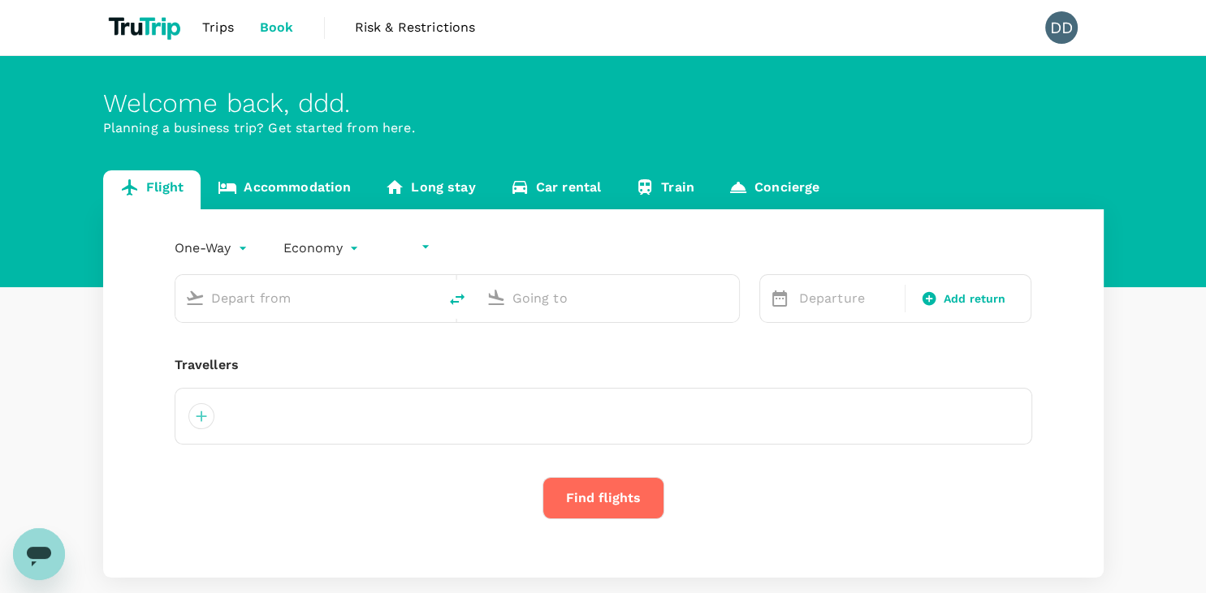
type input "undefined, undefined (any)"
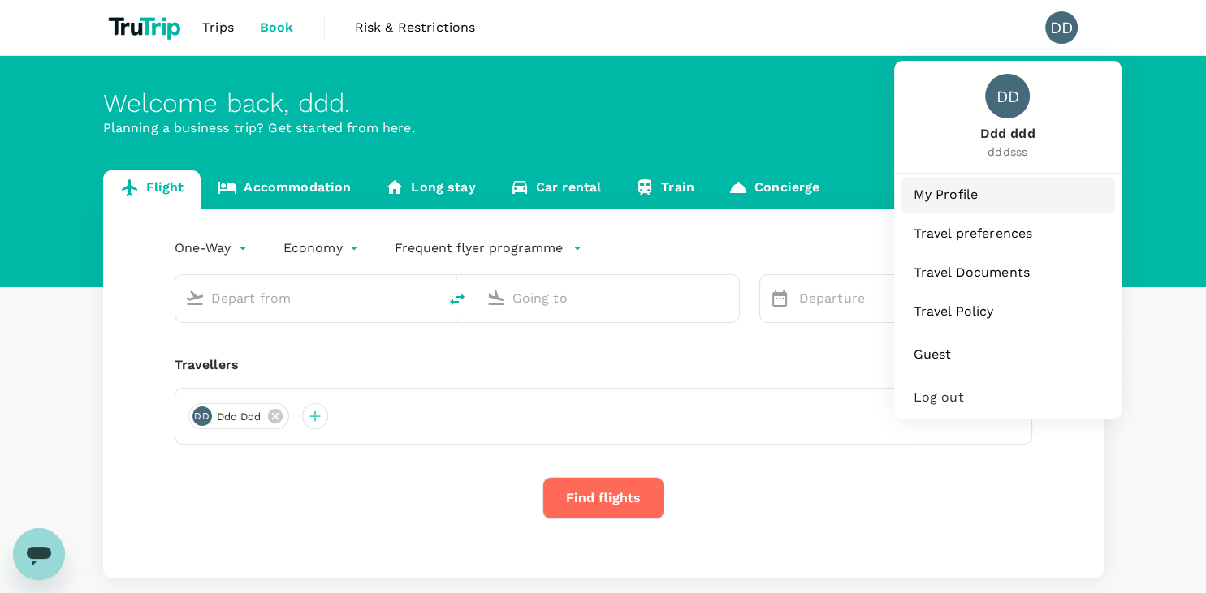
click at [969, 189] on span "My Profile" at bounding box center [1007, 194] width 188 height 19
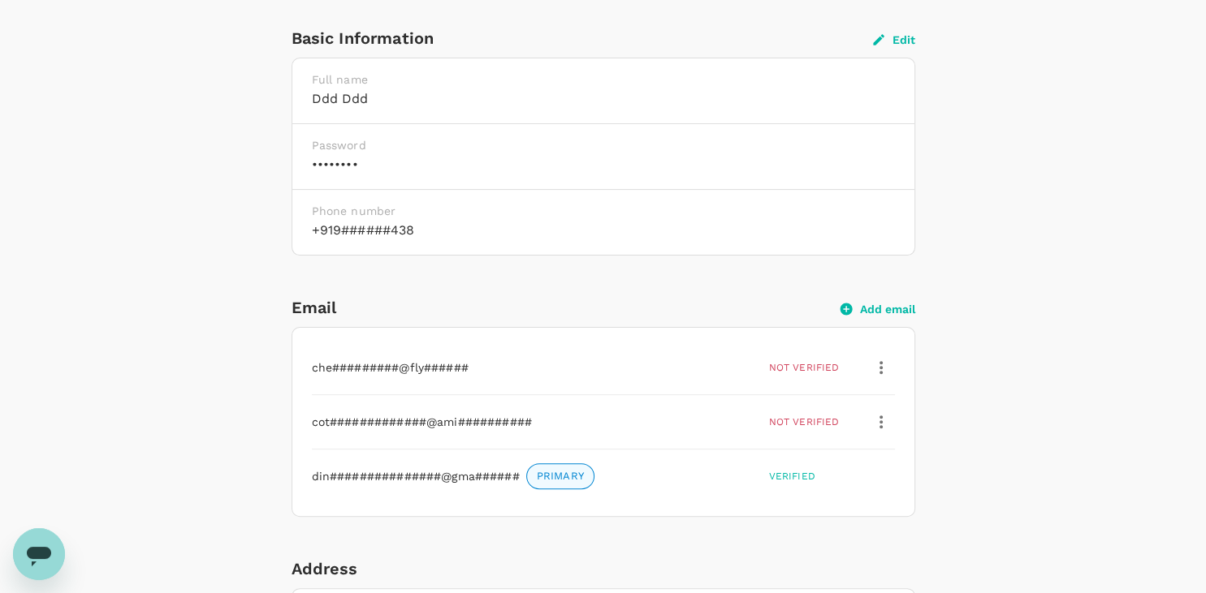
scroll to position [399, 0]
click at [871, 305] on button "Add email" at bounding box center [877, 307] width 75 height 15
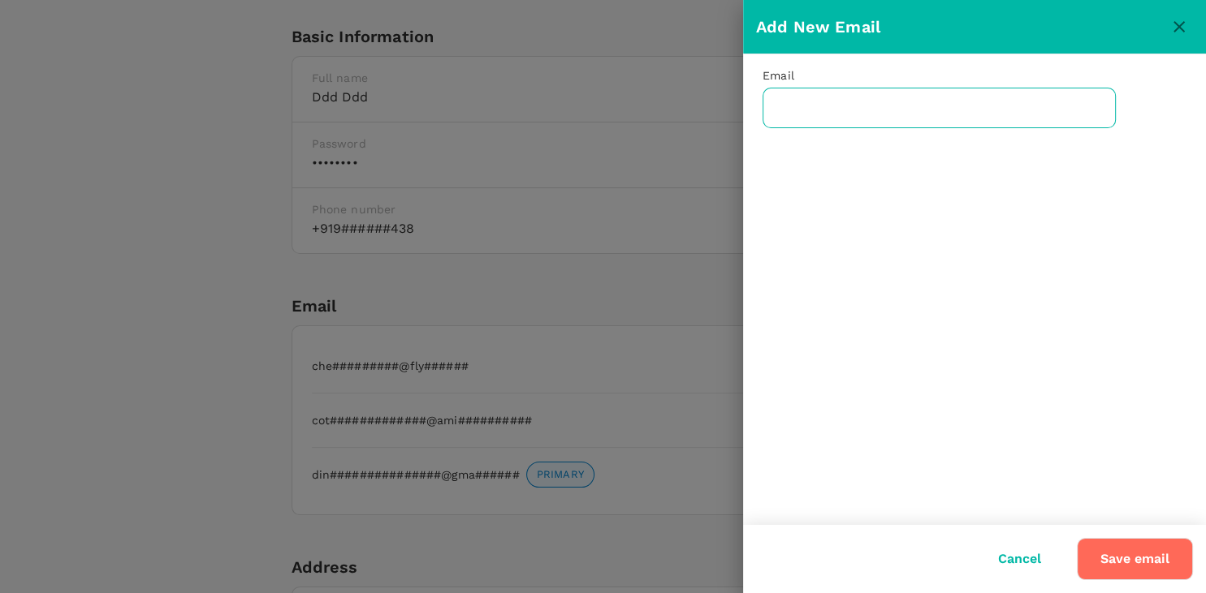
click at [879, 107] on input "text" at bounding box center [938, 108] width 353 height 41
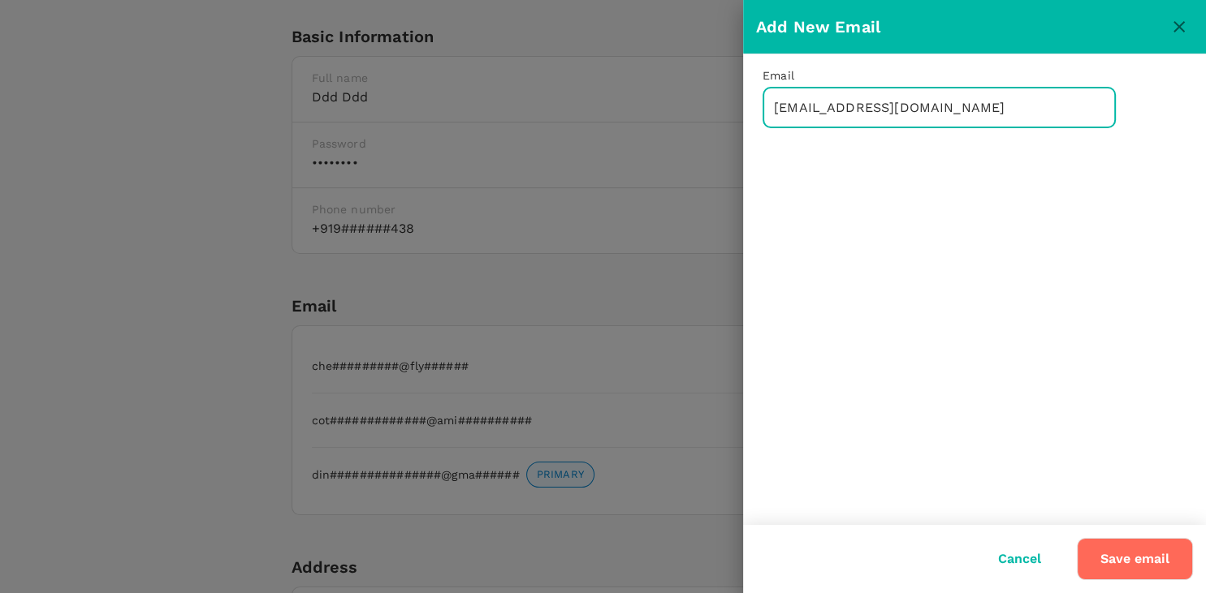
drag, startPoint x: 817, startPoint y: 106, endPoint x: 750, endPoint y: 108, distance: 66.6
click at [762, 108] on input "dinesh1@gmail.com" at bounding box center [938, 108] width 353 height 41
type input "mairu1@gmail.com"
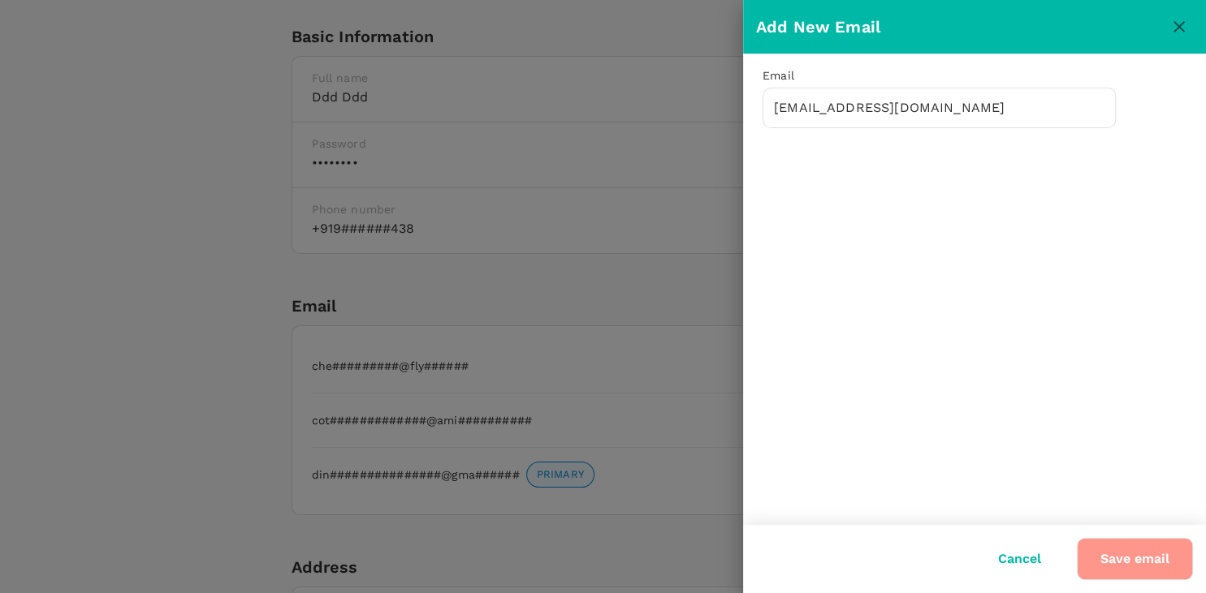
click at [1111, 544] on button "Save email" at bounding box center [1135, 559] width 116 height 42
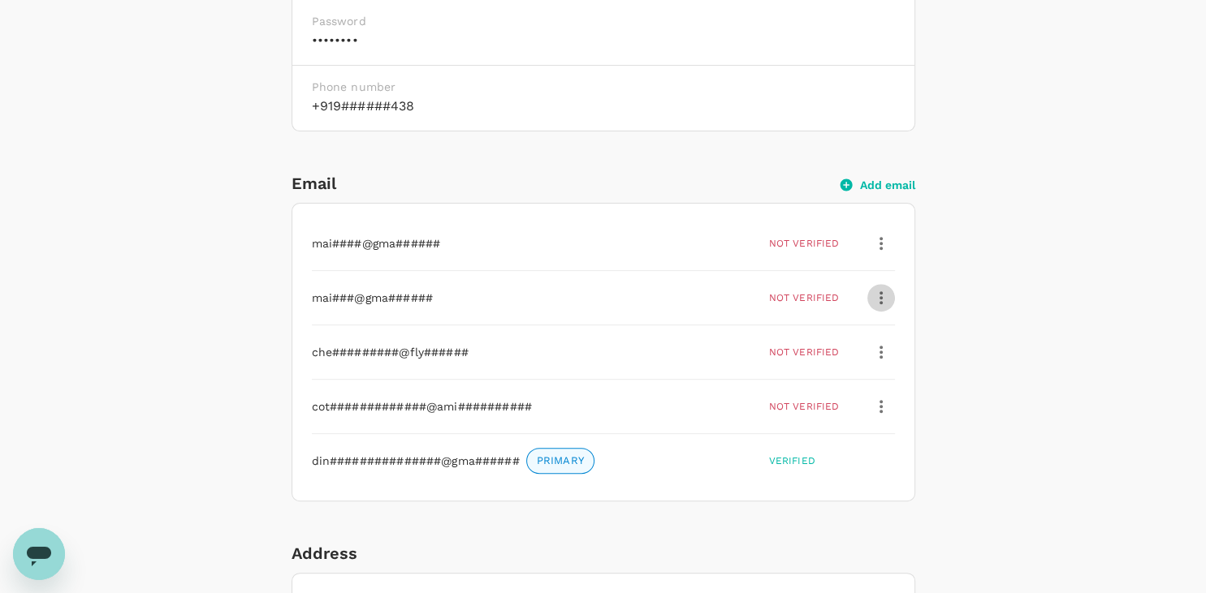
click at [887, 291] on icon "button" at bounding box center [880, 297] width 19 height 19
click at [849, 379] on span "Delete" at bounding box center [844, 376] width 75 height 19
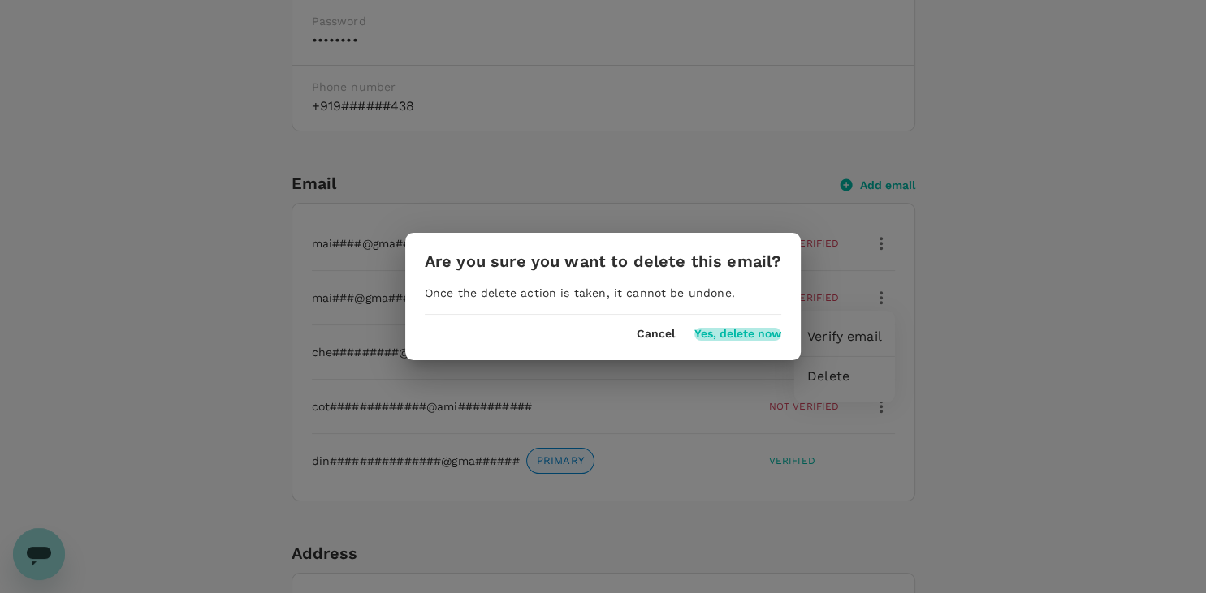
click at [755, 332] on button "Yes, delete now" at bounding box center [737, 334] width 87 height 13
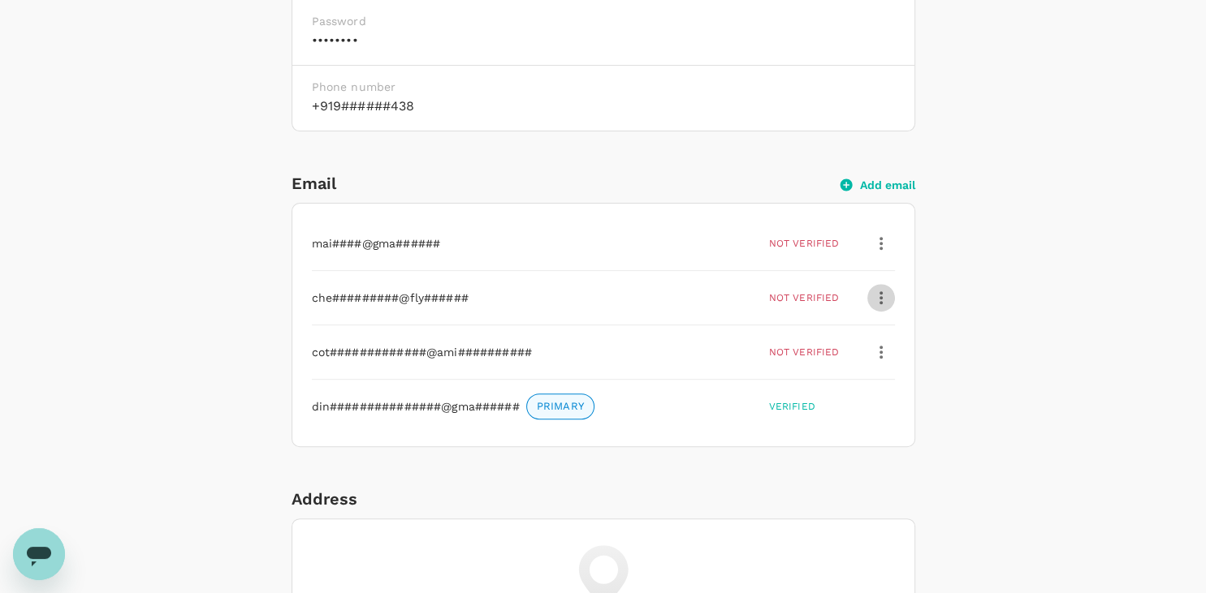
click at [882, 298] on icon "button" at bounding box center [880, 297] width 19 height 19
click at [820, 373] on span "Delete" at bounding box center [844, 376] width 75 height 19
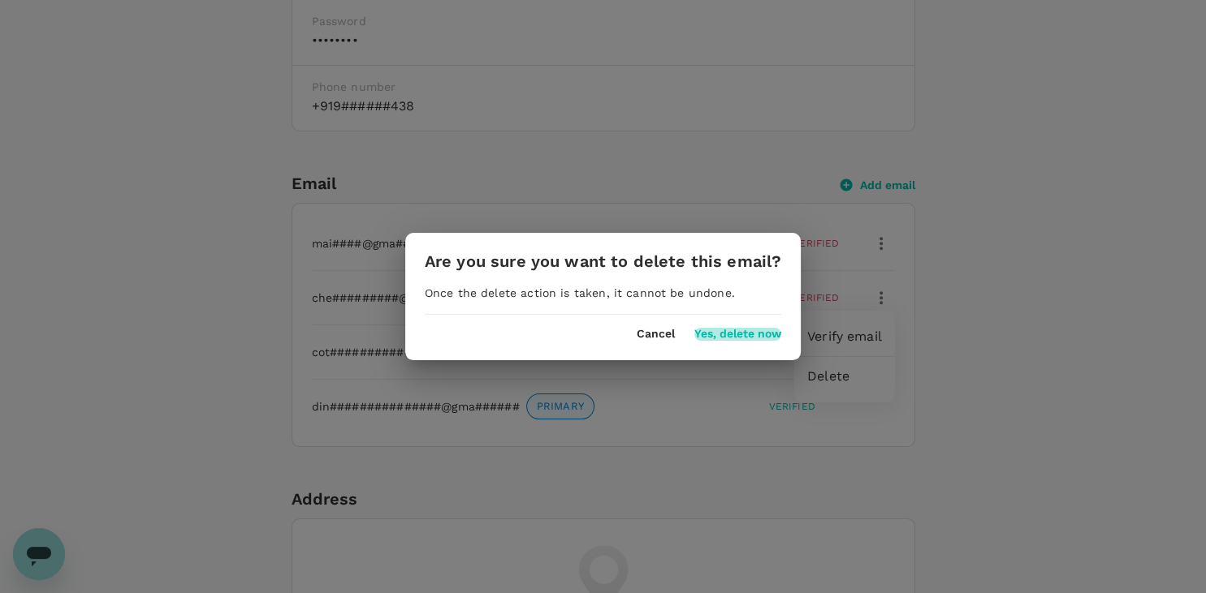
click at [779, 339] on button "Yes, delete now" at bounding box center [737, 334] width 87 height 13
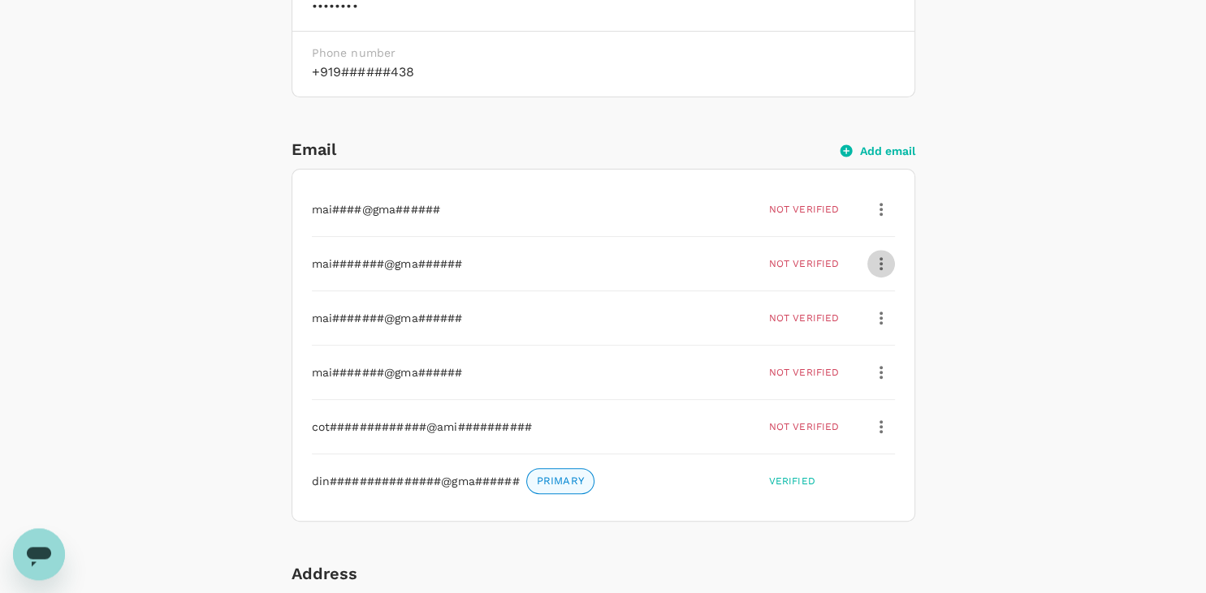
click at [891, 255] on button "button" at bounding box center [881, 264] width 28 height 28
click at [838, 339] on span "Delete" at bounding box center [844, 342] width 75 height 19
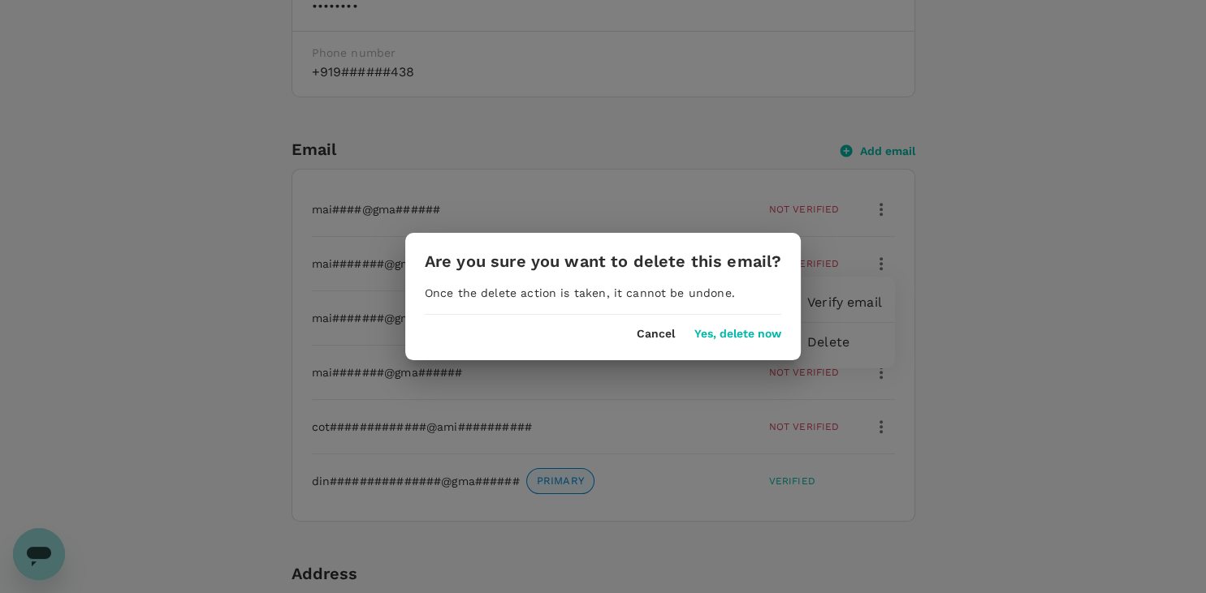
click at [762, 326] on div "Cancel Yes, delete now" at bounding box center [602, 328] width 395 height 26
click at [746, 335] on button "Yes, delete now" at bounding box center [737, 334] width 87 height 13
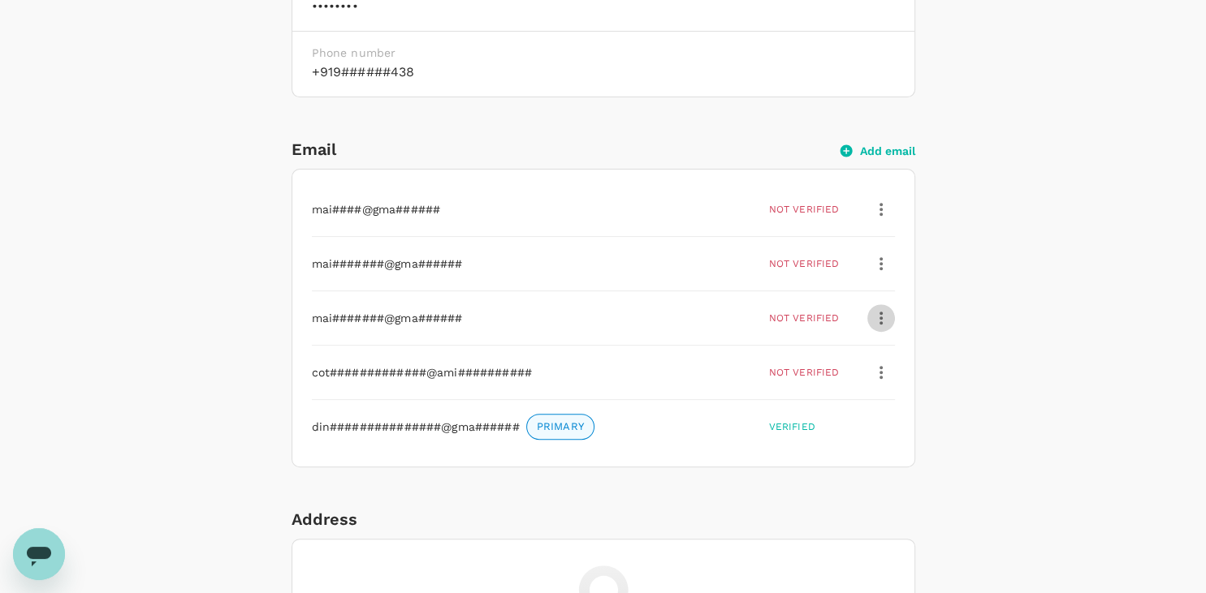
click at [878, 318] on icon "button" at bounding box center [880, 317] width 19 height 19
click at [841, 396] on span "Delete" at bounding box center [844, 395] width 75 height 19
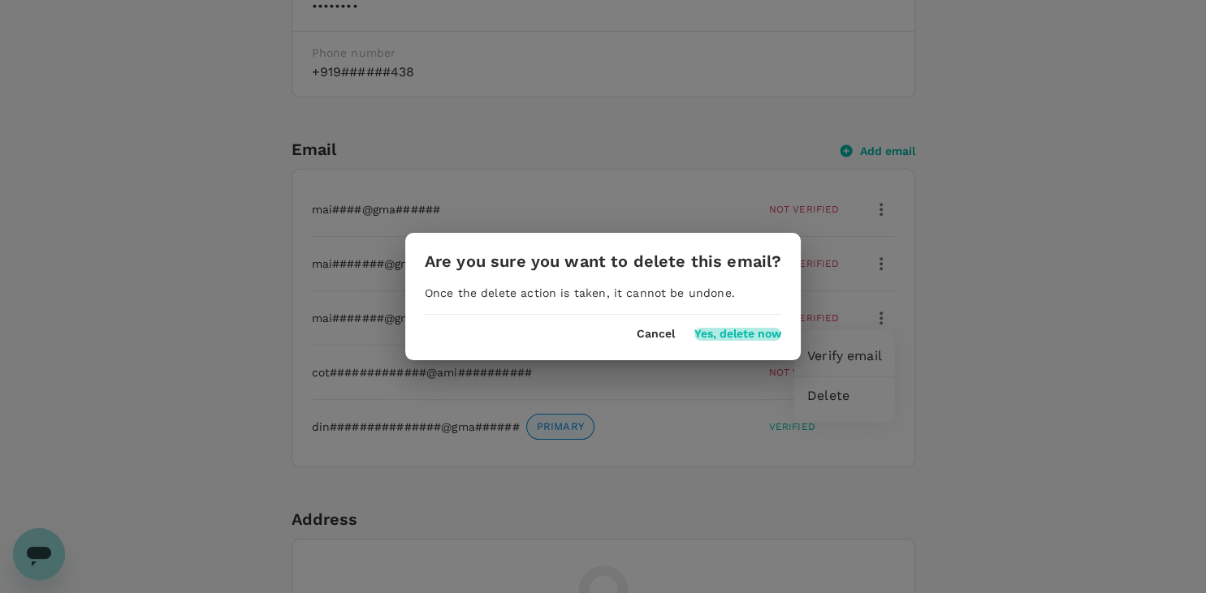
click at [749, 339] on button "Yes, delete now" at bounding box center [737, 334] width 87 height 13
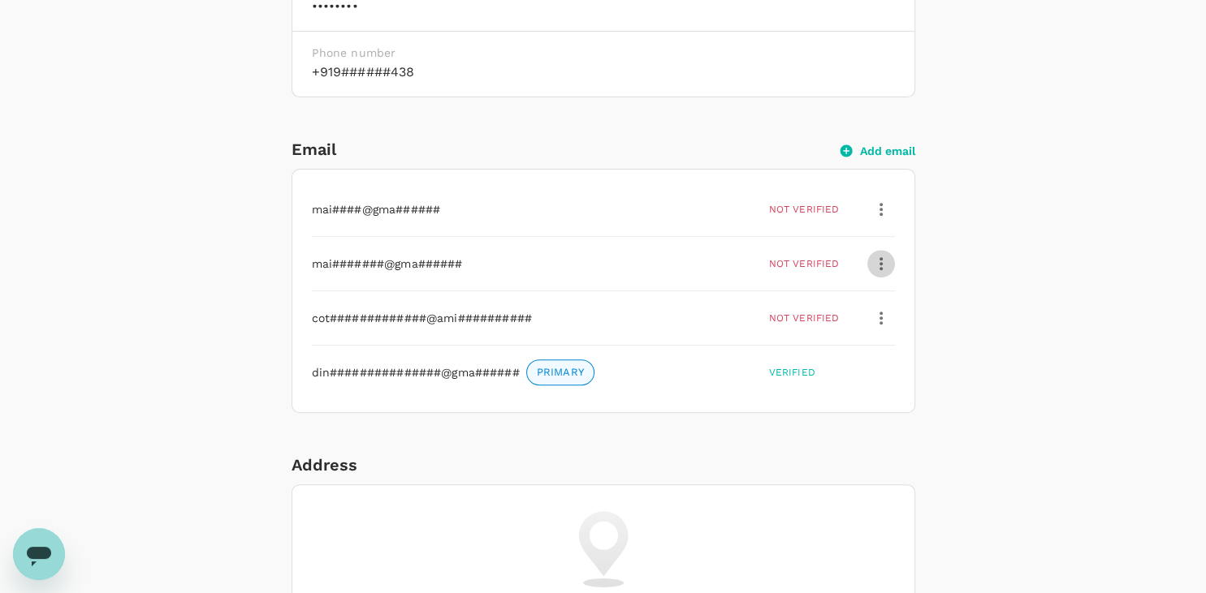
click at [883, 256] on icon "button" at bounding box center [880, 263] width 19 height 19
click at [831, 339] on span "Delete" at bounding box center [844, 342] width 75 height 19
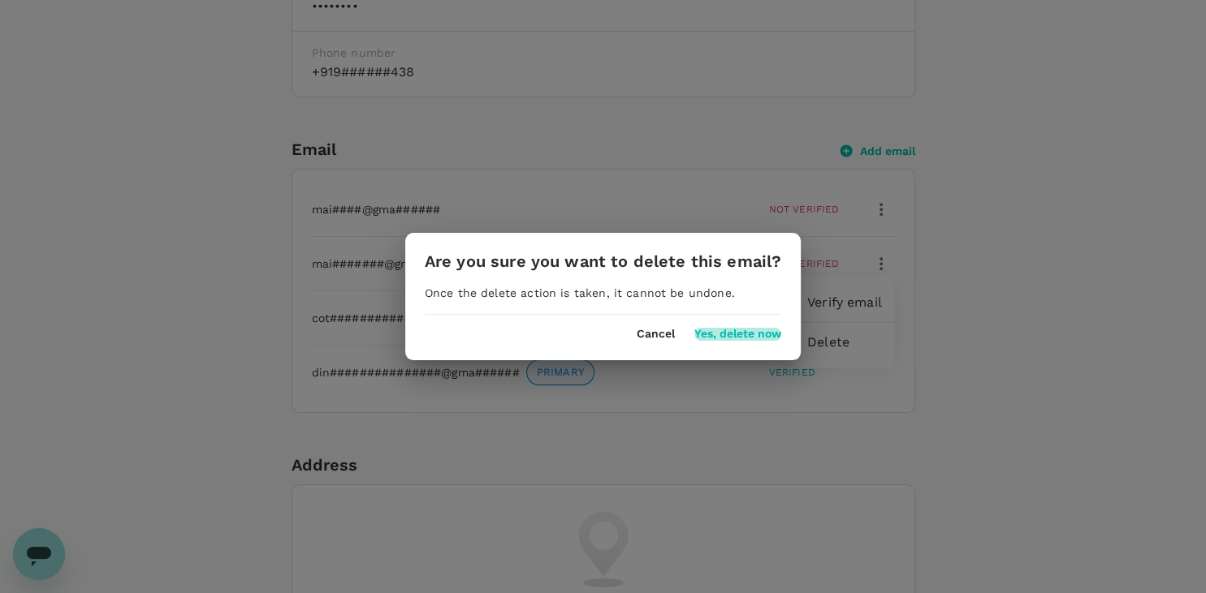
click at [739, 330] on button "Yes, delete now" at bounding box center [737, 334] width 87 height 13
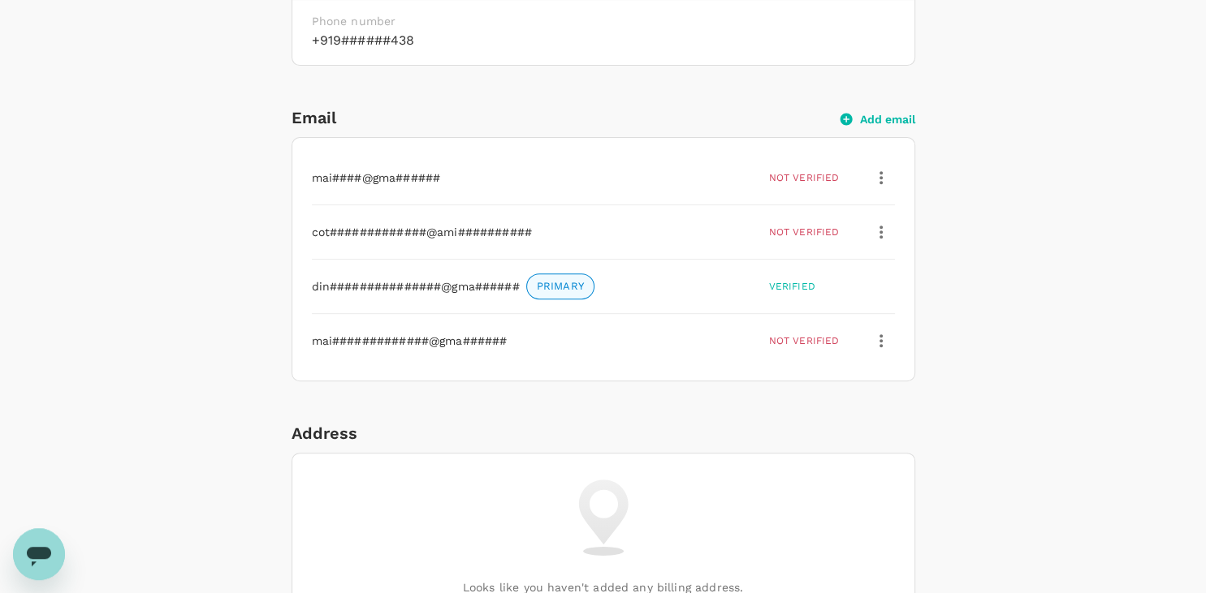
scroll to position [585, 0]
click at [882, 122] on button "Add email" at bounding box center [877, 121] width 75 height 15
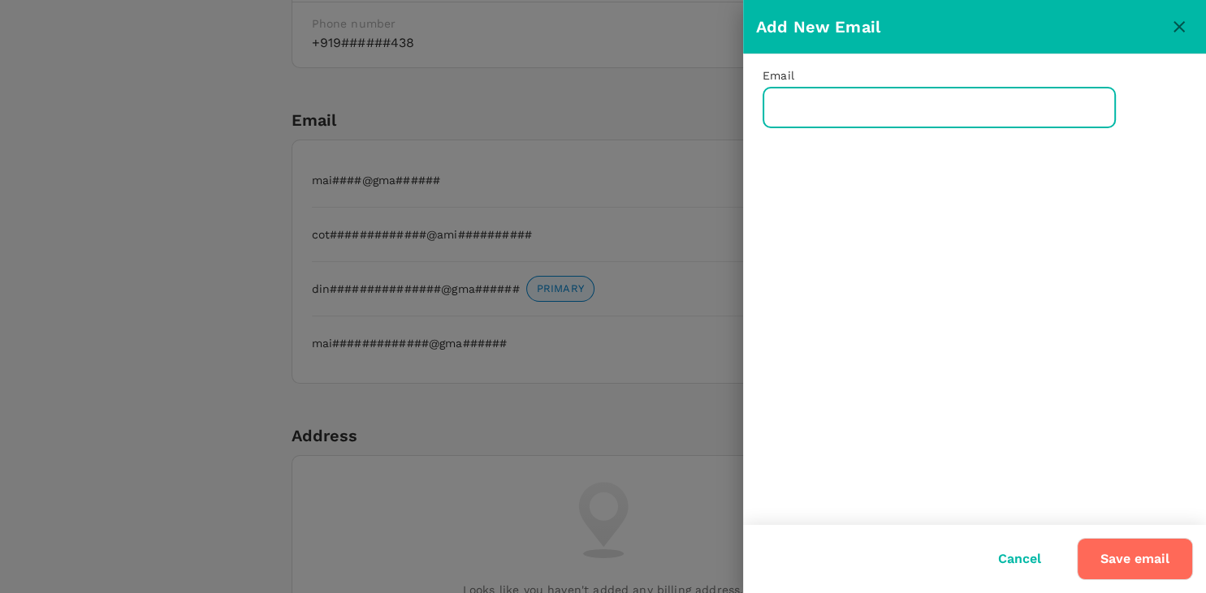
click at [834, 114] on input "text" at bounding box center [938, 108] width 353 height 41
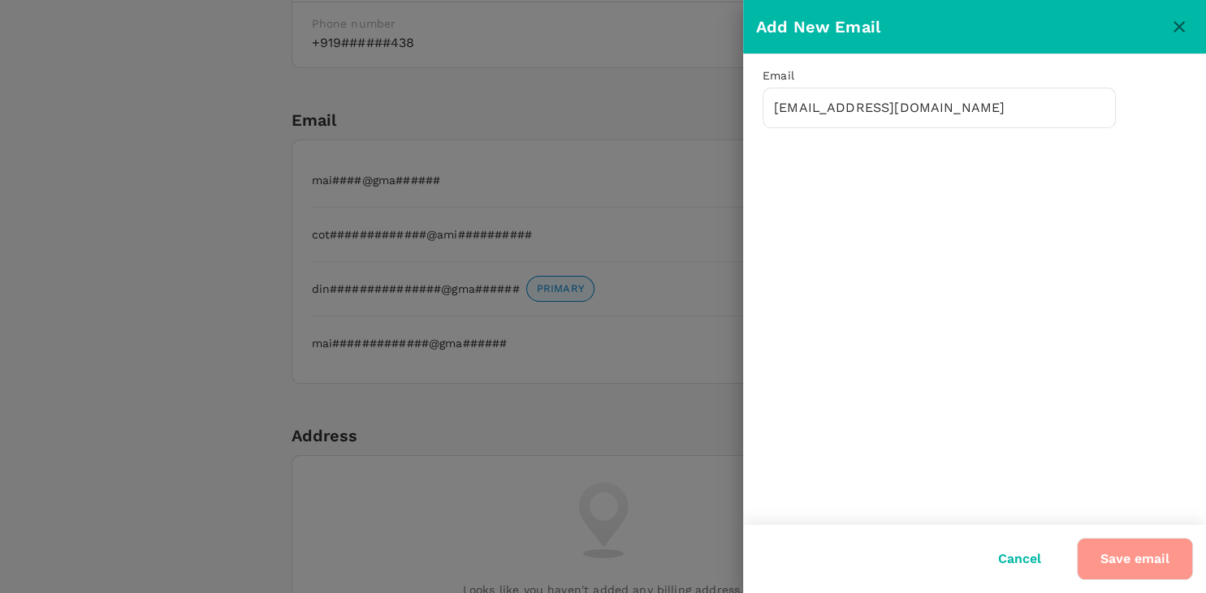
click at [1152, 570] on button "Save email" at bounding box center [1135, 559] width 116 height 42
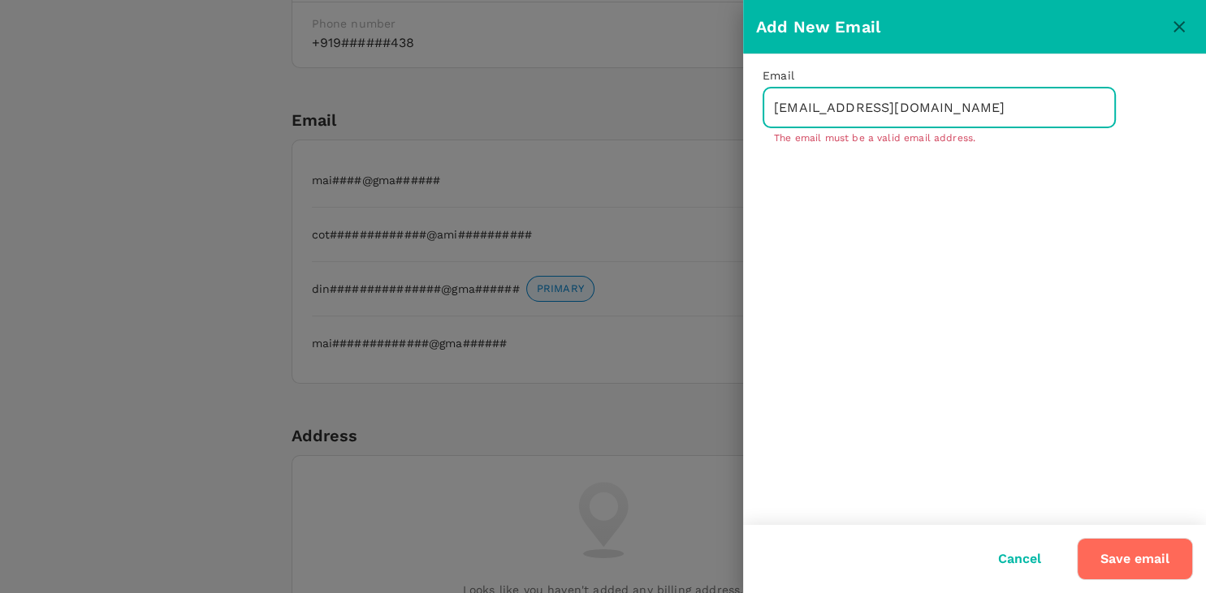
click at [860, 112] on input "dines@gmail.om" at bounding box center [938, 108] width 353 height 41
click at [797, 101] on input "dines@gmail.com" at bounding box center [938, 108] width 353 height 41
type input "dincces@gmail.com"
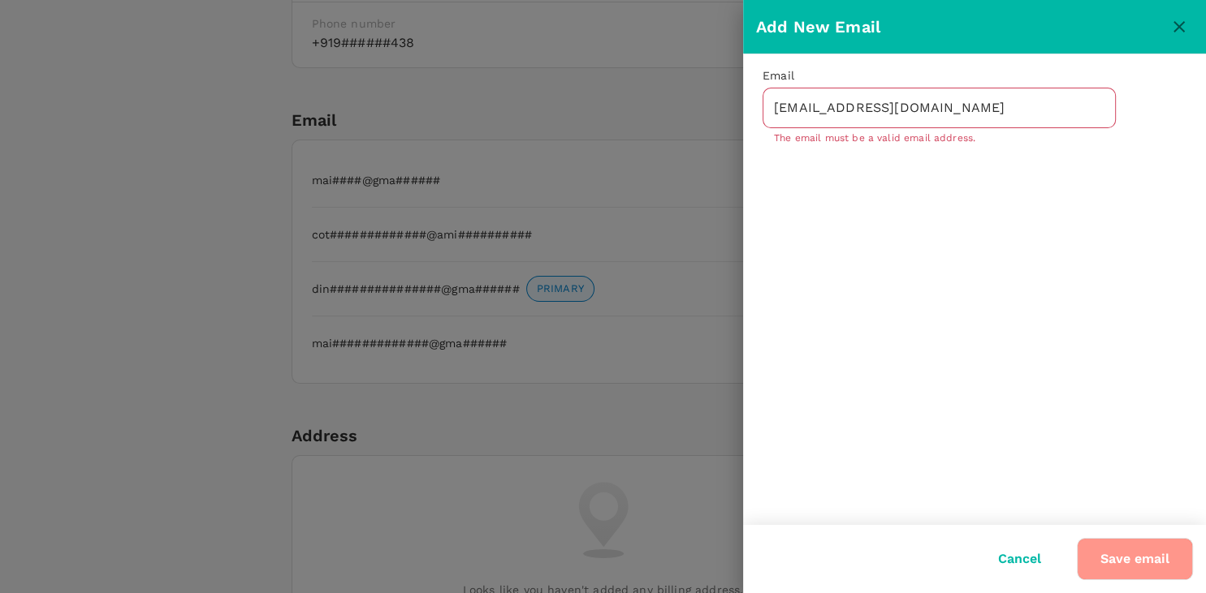
click at [1102, 558] on button "Save email" at bounding box center [1135, 559] width 116 height 42
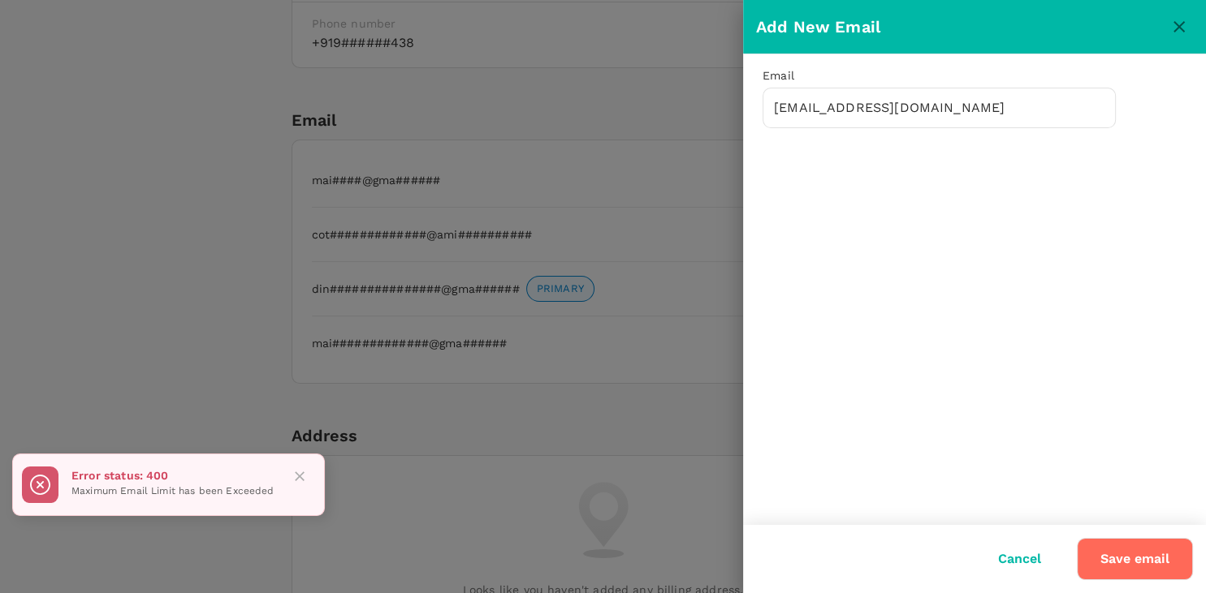
click at [311, 460] on div "Error status: 400 Maximum Email Limit has been Exceeded" at bounding box center [168, 485] width 313 height 63
click at [306, 479] on icon "Close" at bounding box center [299, 476] width 16 height 16
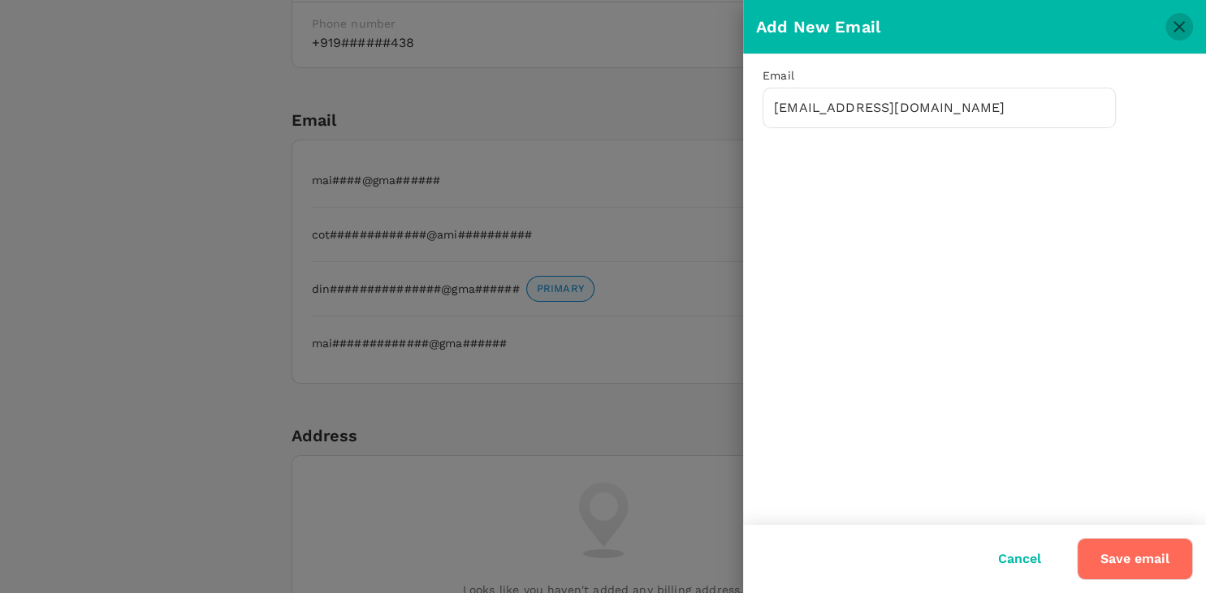
click at [1189, 26] on button "close" at bounding box center [1179, 27] width 28 height 28
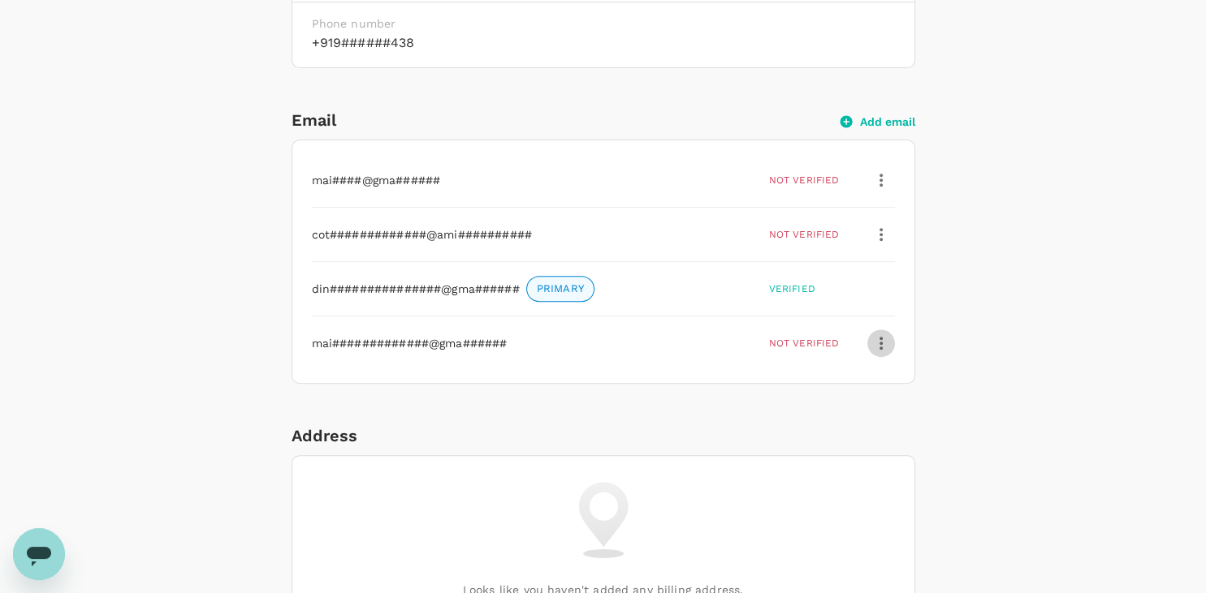
click at [873, 348] on icon "button" at bounding box center [880, 343] width 19 height 19
click at [981, 346] on div "Personal Information Profile Photo Upload your photo Photo should be at least 5…" at bounding box center [603, 596] width 935 height 1835
click at [878, 122] on button "Add email" at bounding box center [877, 121] width 75 height 15
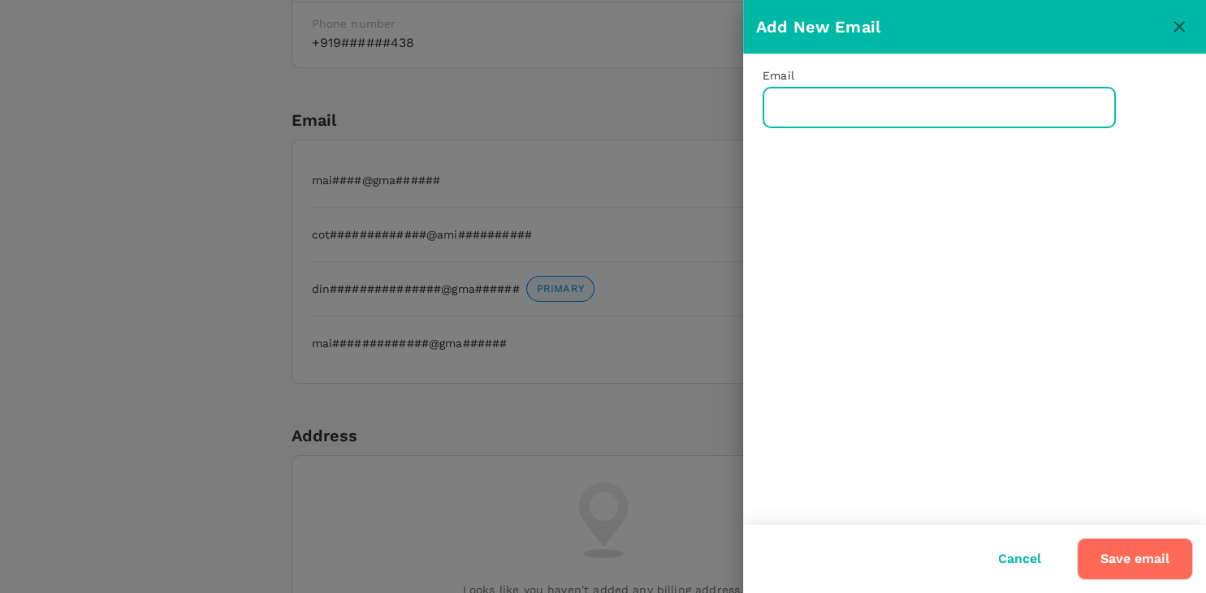
click at [898, 114] on input "text" at bounding box center [938, 108] width 353 height 41
type input "dcniodn@gmail.com"
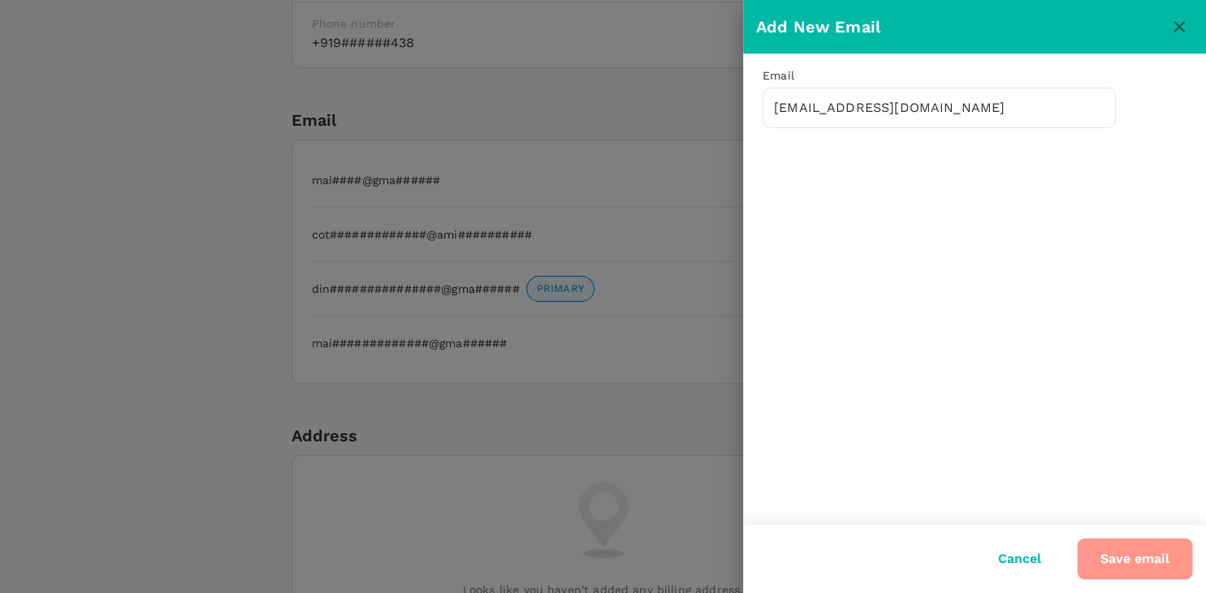
click at [1125, 550] on button "Save email" at bounding box center [1135, 559] width 116 height 42
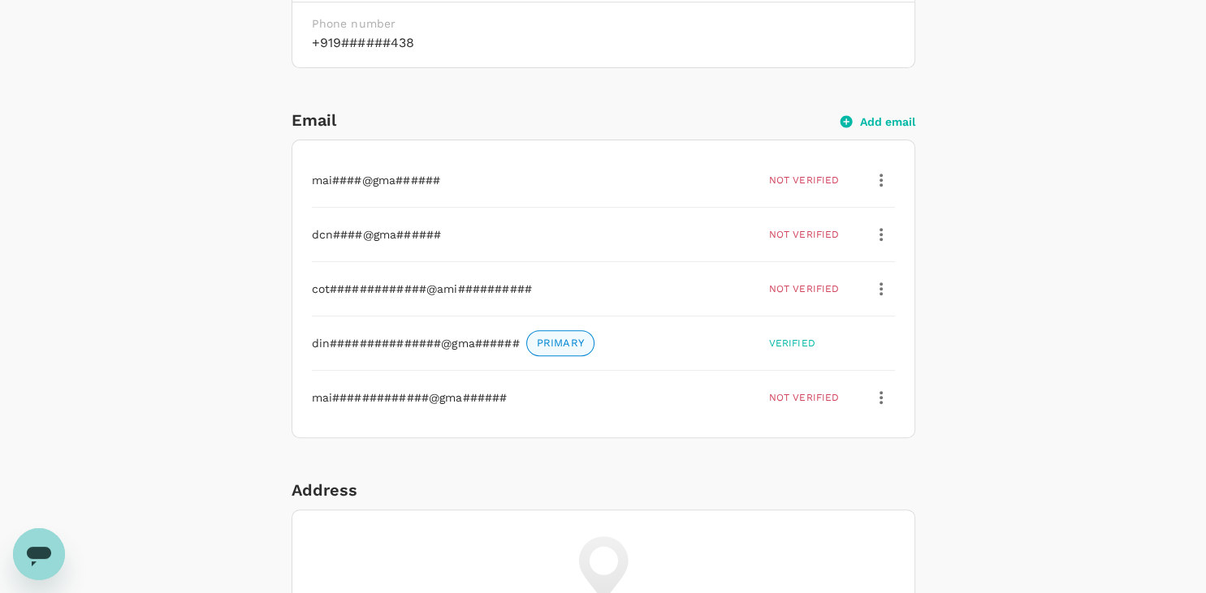
click at [882, 119] on button "Add email" at bounding box center [877, 121] width 75 height 15
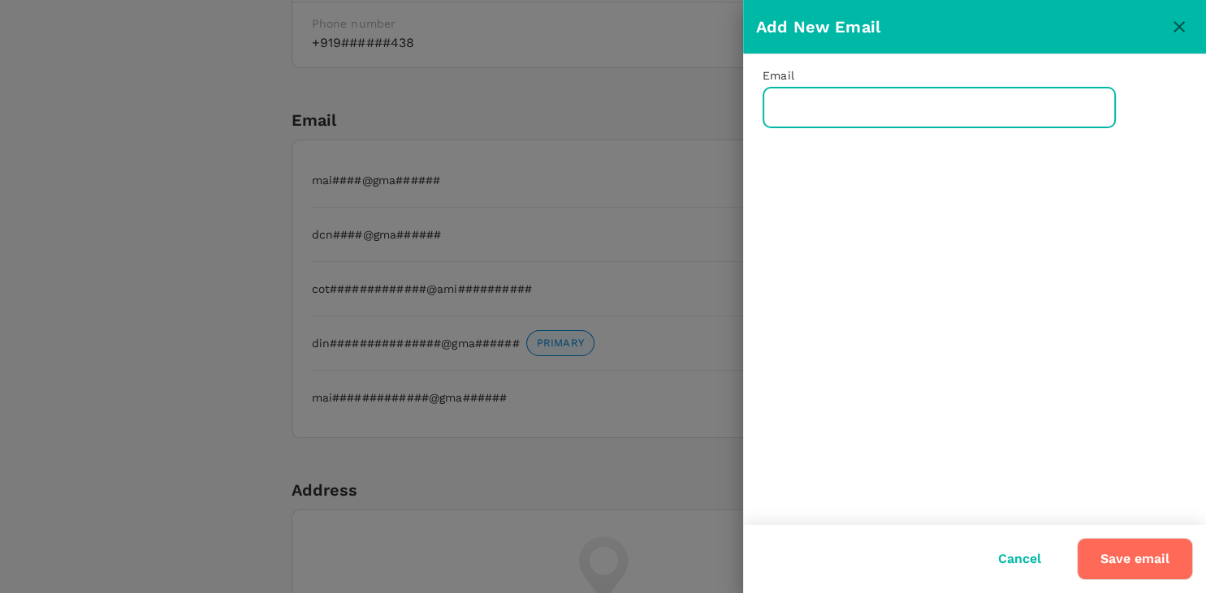
click at [945, 116] on input "text" at bounding box center [938, 108] width 353 height 41
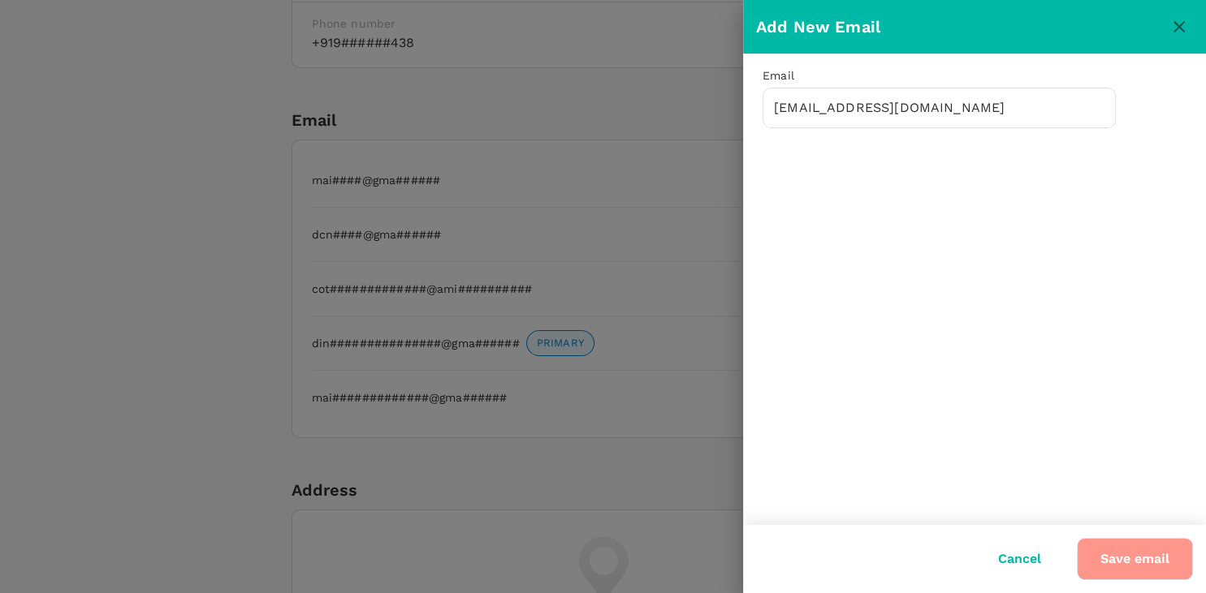
drag, startPoint x: 1129, startPoint y: 580, endPoint x: 1138, endPoint y: 569, distance: 13.8
click at [1138, 569] on button "Save email" at bounding box center [1135, 559] width 116 height 42
click at [1138, 569] on div at bounding box center [1154, 552] width 76 height 57
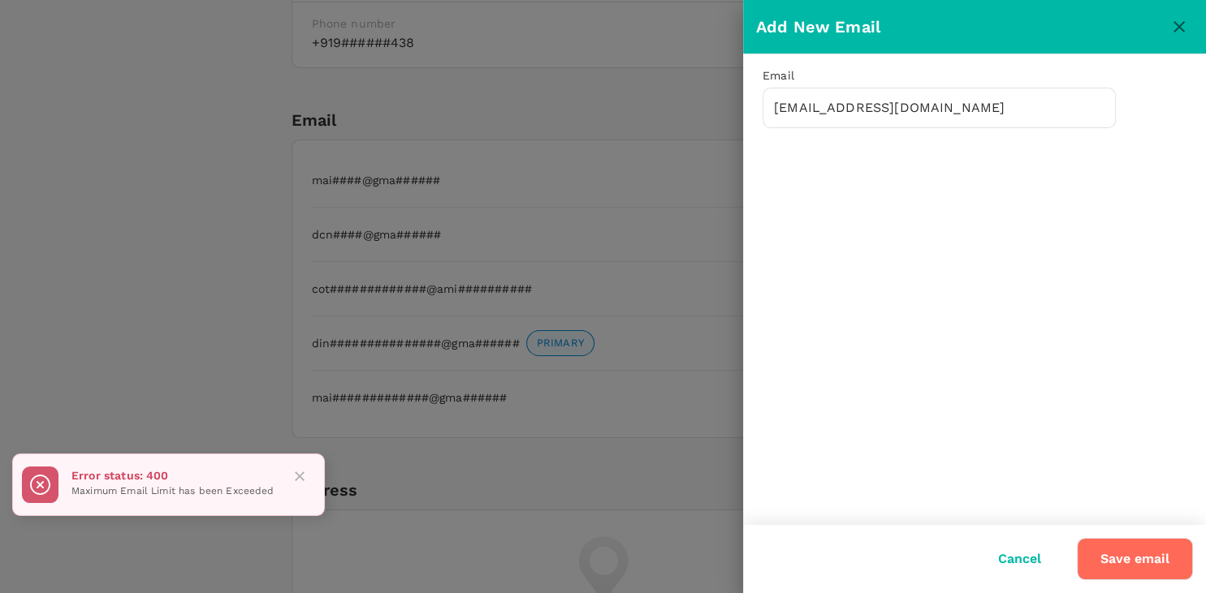
click at [300, 479] on icon "Close" at bounding box center [300, 477] width 10 height 10
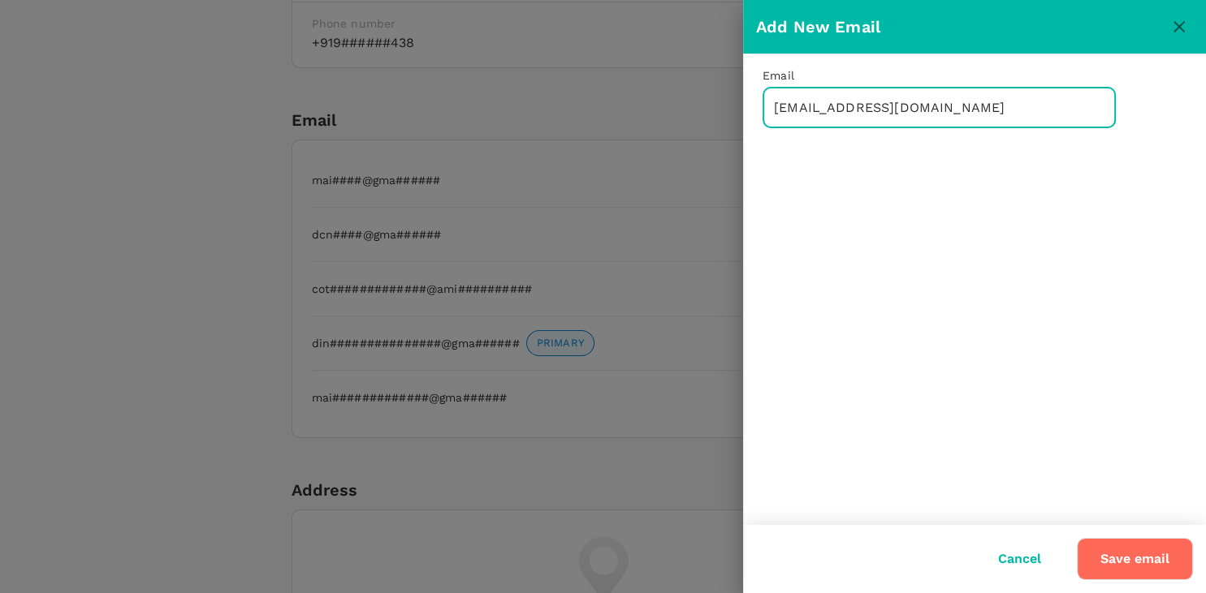
click at [782, 100] on input "dd@gmail.com" at bounding box center [938, 108] width 353 height 41
type input "d222d@gmail.com"
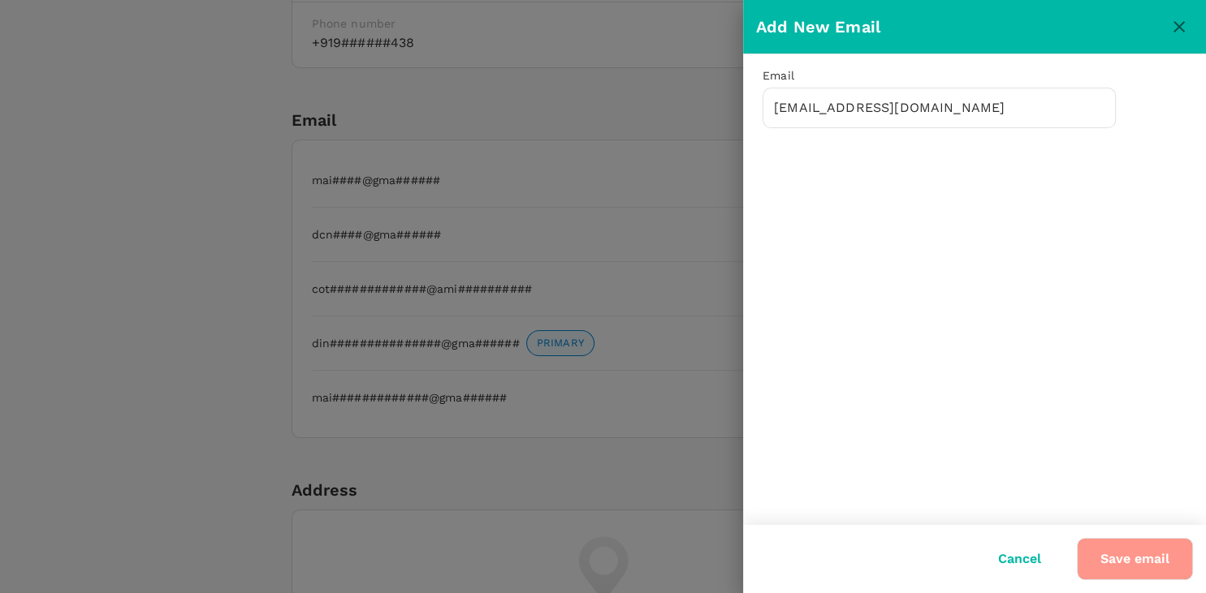
click at [1158, 566] on button "Save email" at bounding box center [1135, 559] width 116 height 42
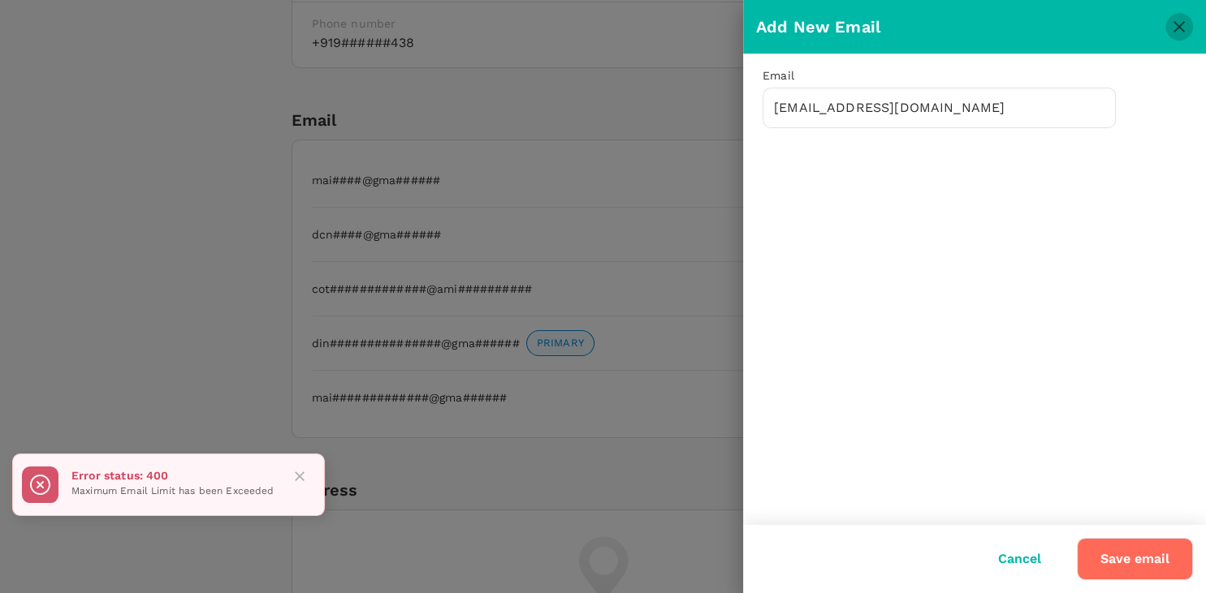
click at [1172, 28] on icon "close" at bounding box center [1178, 26] width 19 height 19
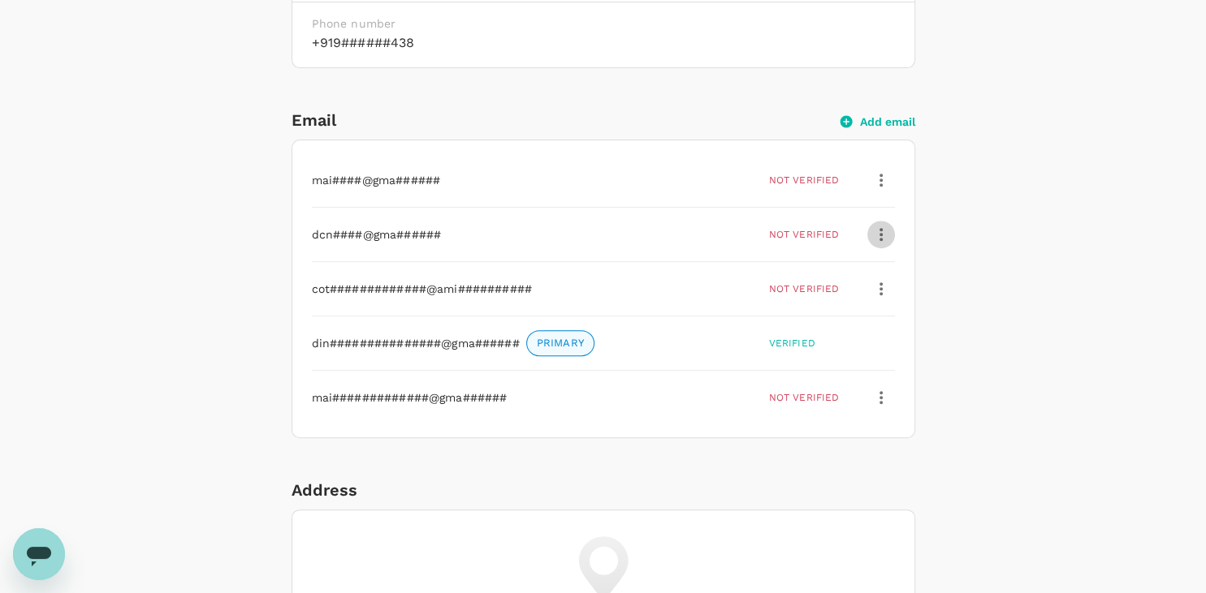
click at [884, 229] on icon "button" at bounding box center [880, 234] width 19 height 19
click at [817, 310] on span "Delete" at bounding box center [844, 313] width 75 height 19
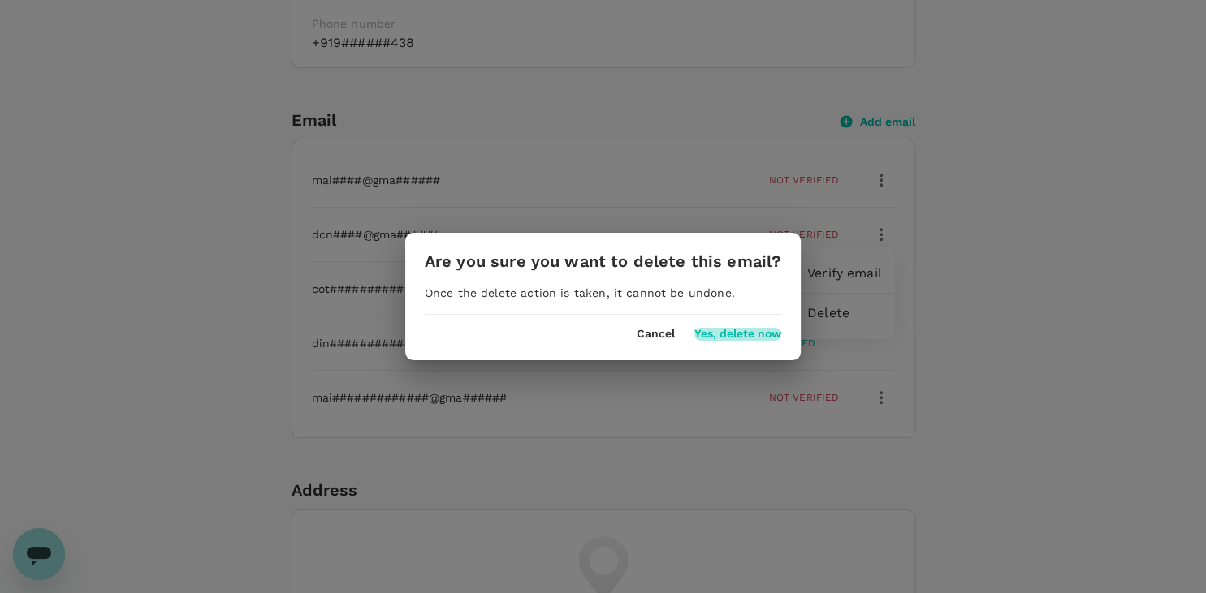
click at [736, 335] on button "Yes, delete now" at bounding box center [737, 334] width 87 height 13
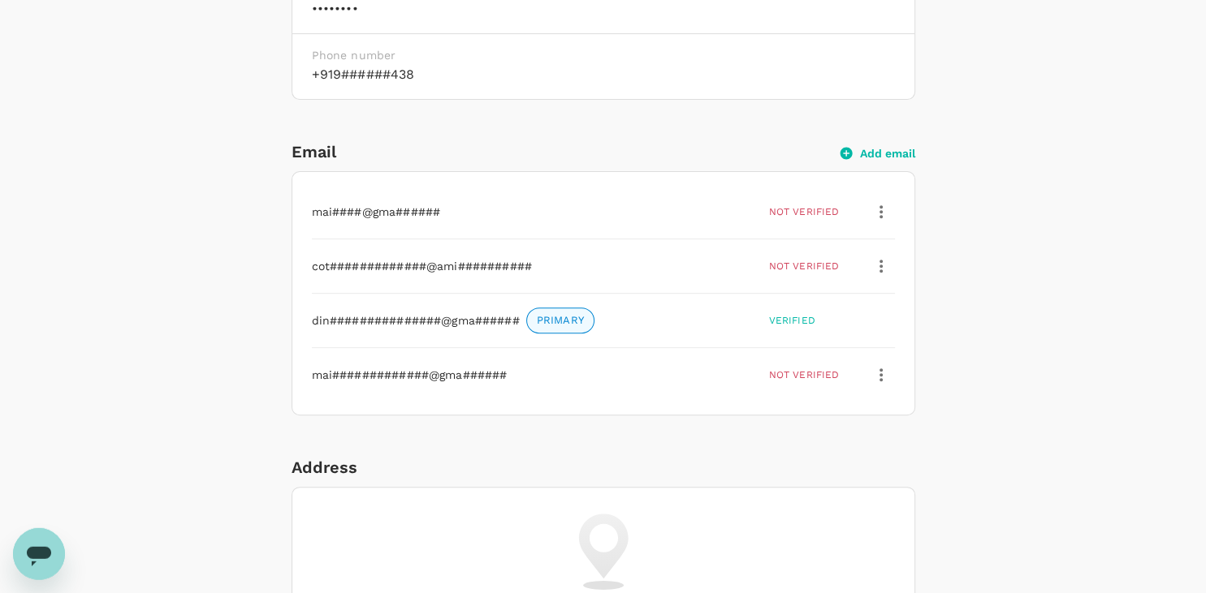
scroll to position [552, 0]
click at [886, 201] on button "button" at bounding box center [881, 213] width 28 height 28
click at [843, 274] on div "Delete" at bounding box center [844, 291] width 101 height 39
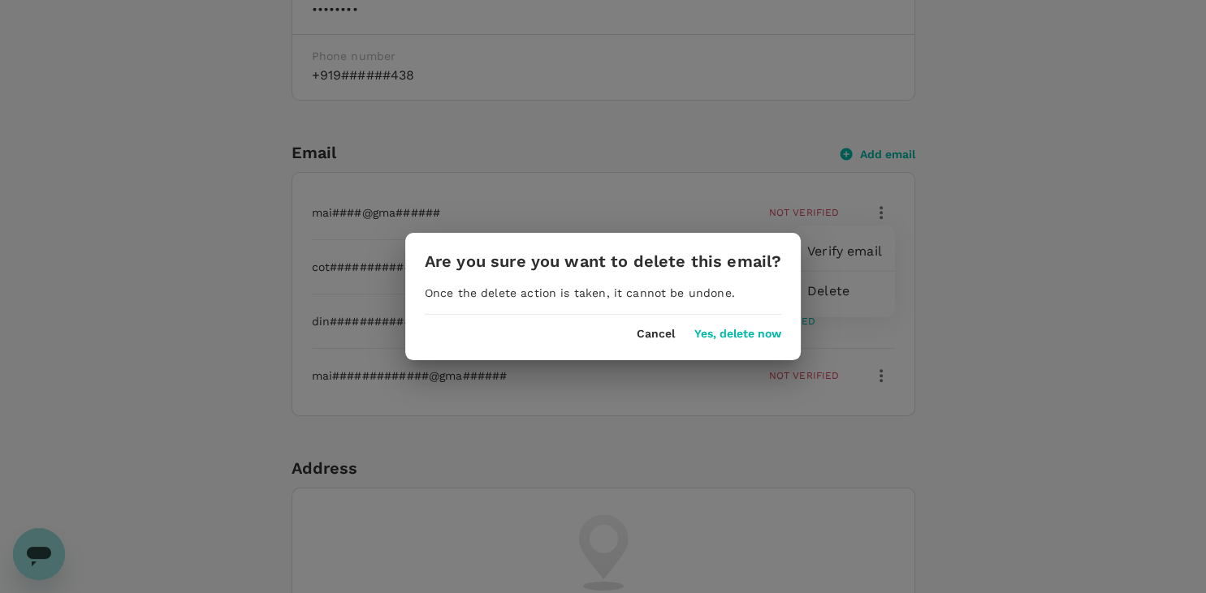
click at [729, 327] on div "Cancel Yes, delete now" at bounding box center [602, 328] width 395 height 26
click at [729, 331] on button "Yes, delete now" at bounding box center [737, 334] width 87 height 13
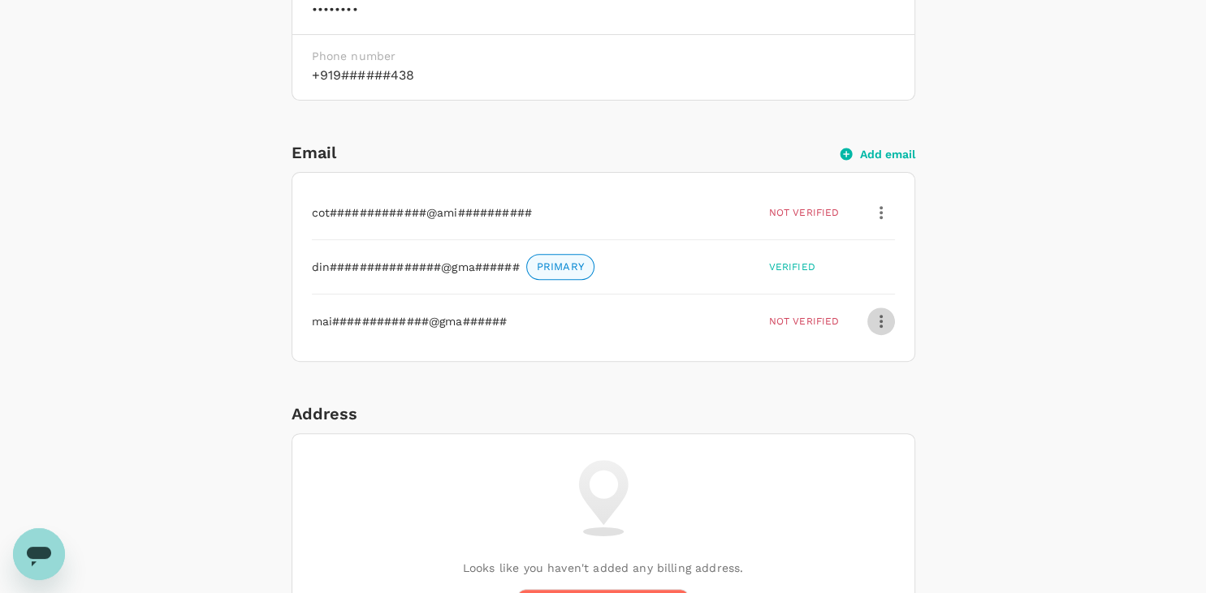
click at [880, 324] on icon "button" at bounding box center [880, 321] width 3 height 13
click at [822, 389] on div "Delete" at bounding box center [844, 399] width 101 height 39
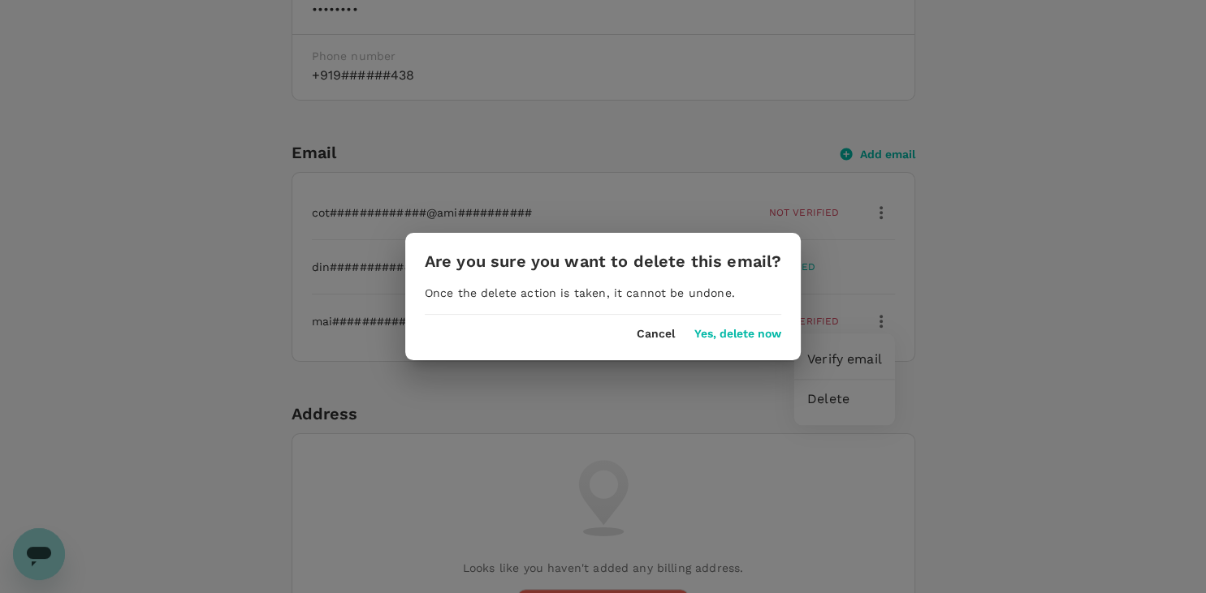
click at [736, 344] on div "Are you sure you want to delete this email? Once the delete action is taken, it…" at bounding box center [602, 296] width 395 height 127
click at [740, 334] on button "Yes, delete now" at bounding box center [737, 334] width 87 height 13
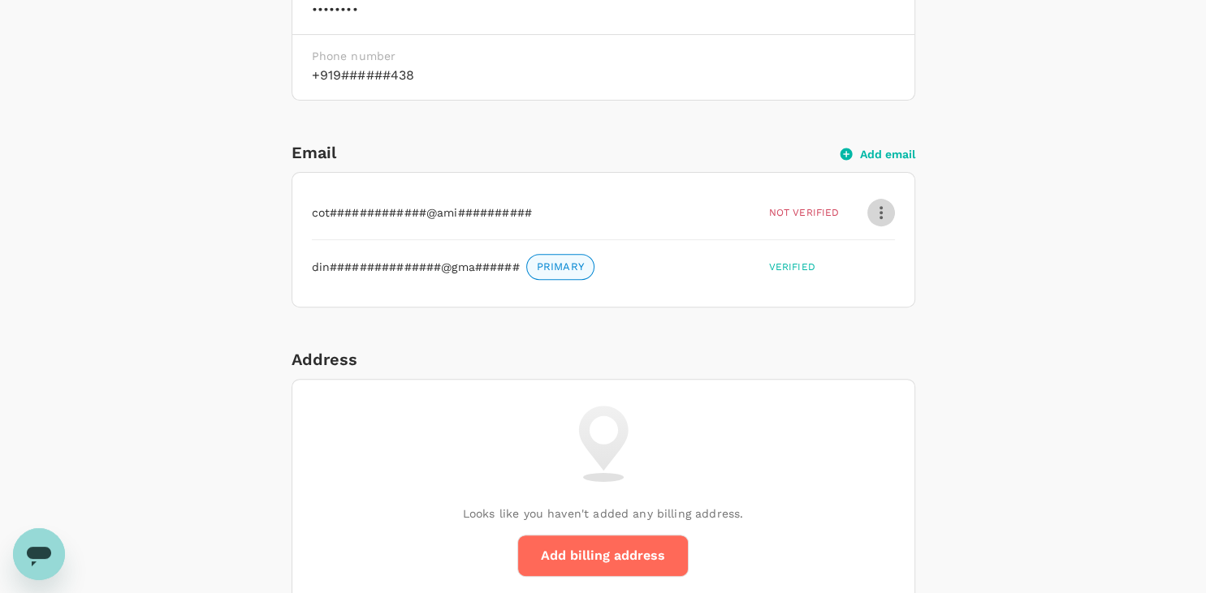
click at [892, 218] on button "button" at bounding box center [881, 213] width 28 height 28
click at [826, 294] on span "Delete" at bounding box center [844, 291] width 75 height 19
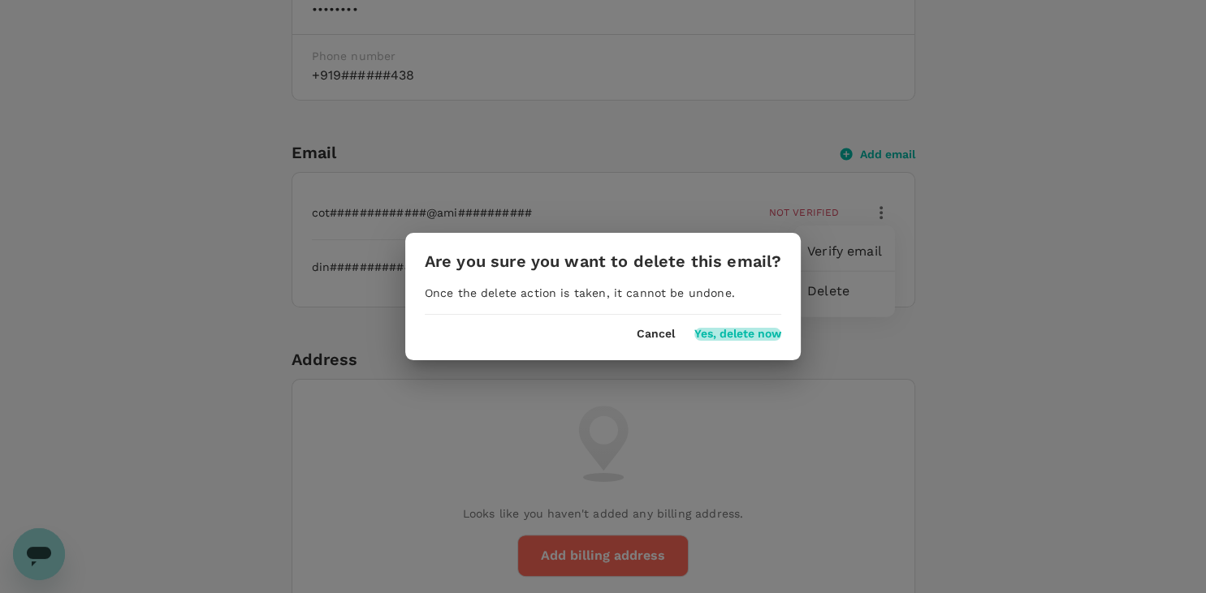
click at [739, 333] on button "Yes, delete now" at bounding box center [737, 334] width 87 height 13
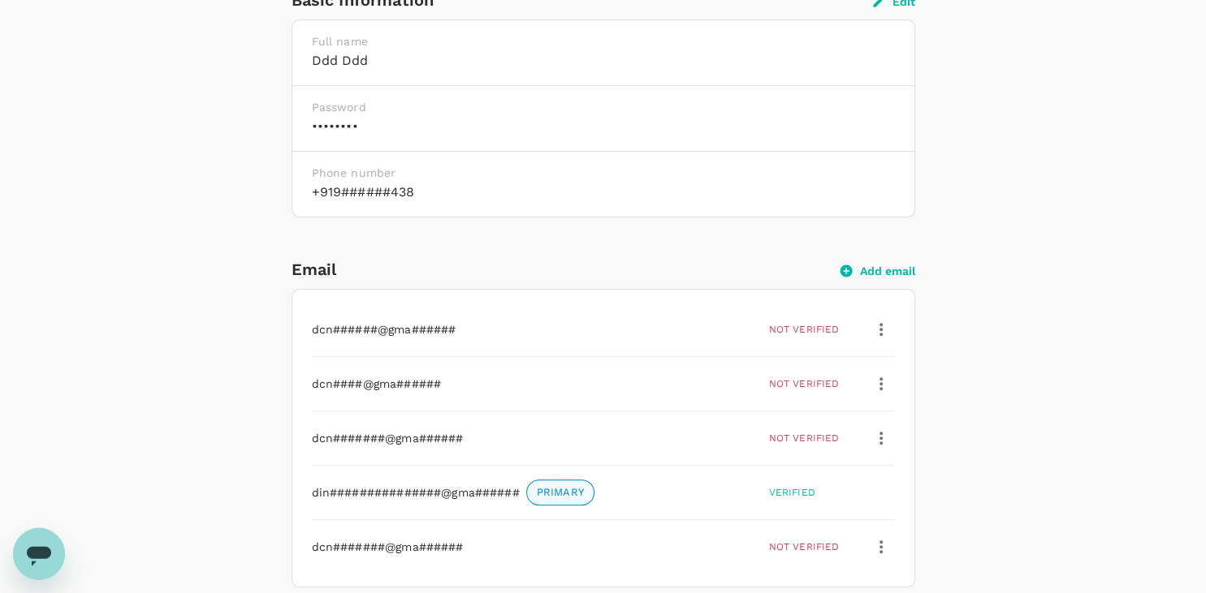
scroll to position [429, 0]
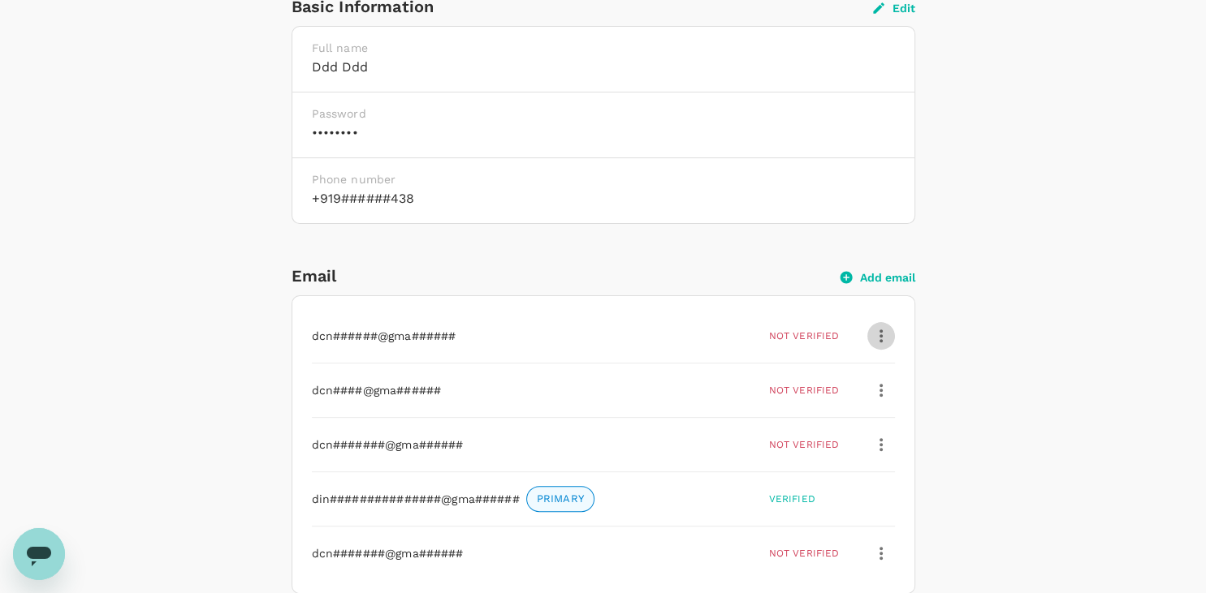
click at [881, 335] on icon "button" at bounding box center [880, 336] width 3 height 13
click at [826, 409] on span "Delete" at bounding box center [844, 414] width 75 height 19
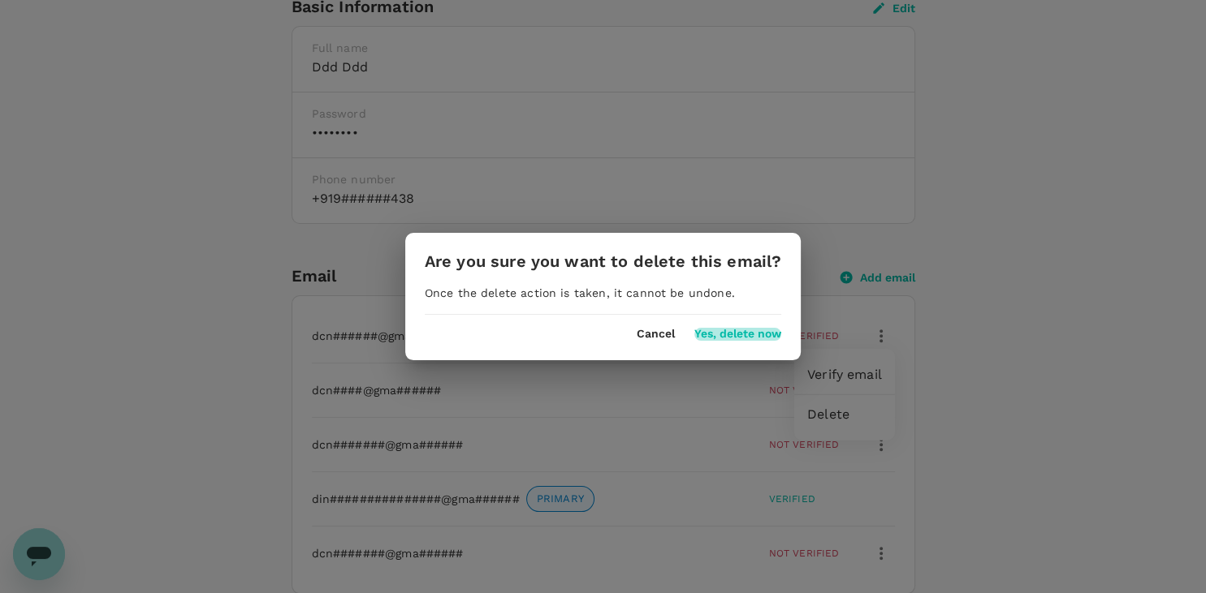
click at [745, 334] on button "Yes, delete now" at bounding box center [737, 334] width 87 height 13
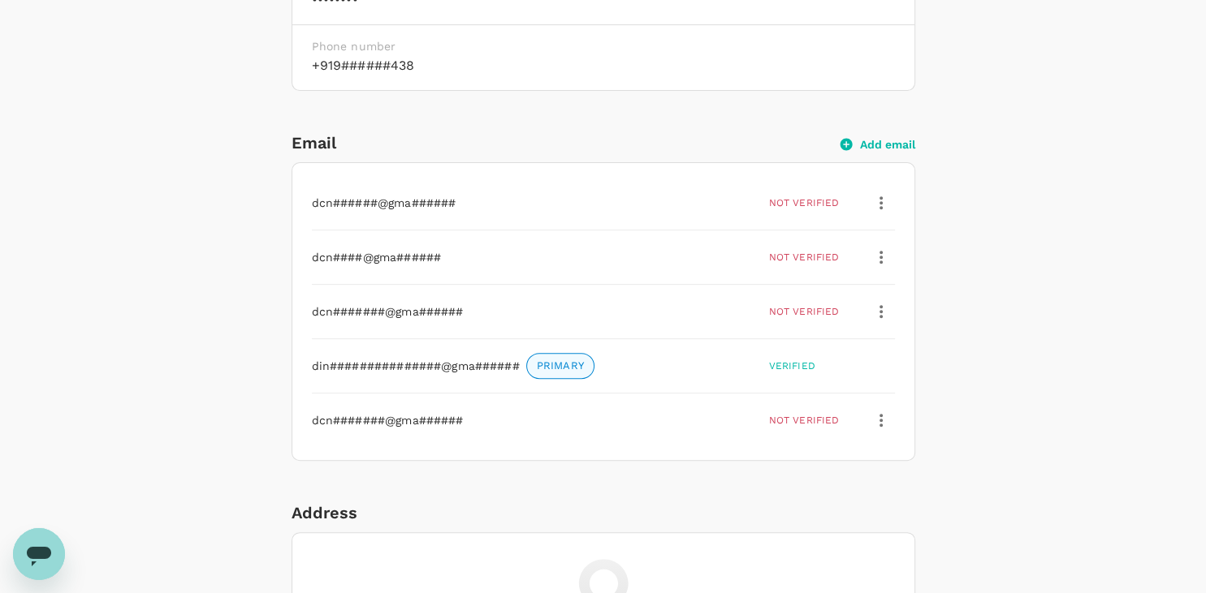
scroll to position [565, 0]
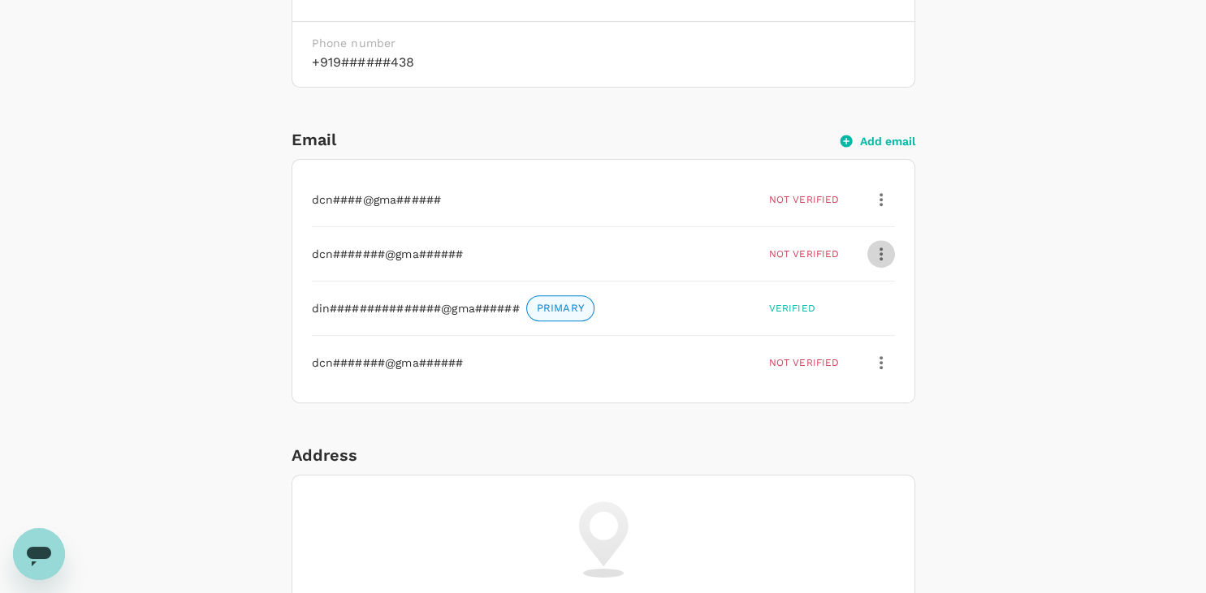
click at [885, 260] on icon "button" at bounding box center [880, 253] width 19 height 19
click at [834, 331] on span "Delete" at bounding box center [844, 332] width 75 height 19
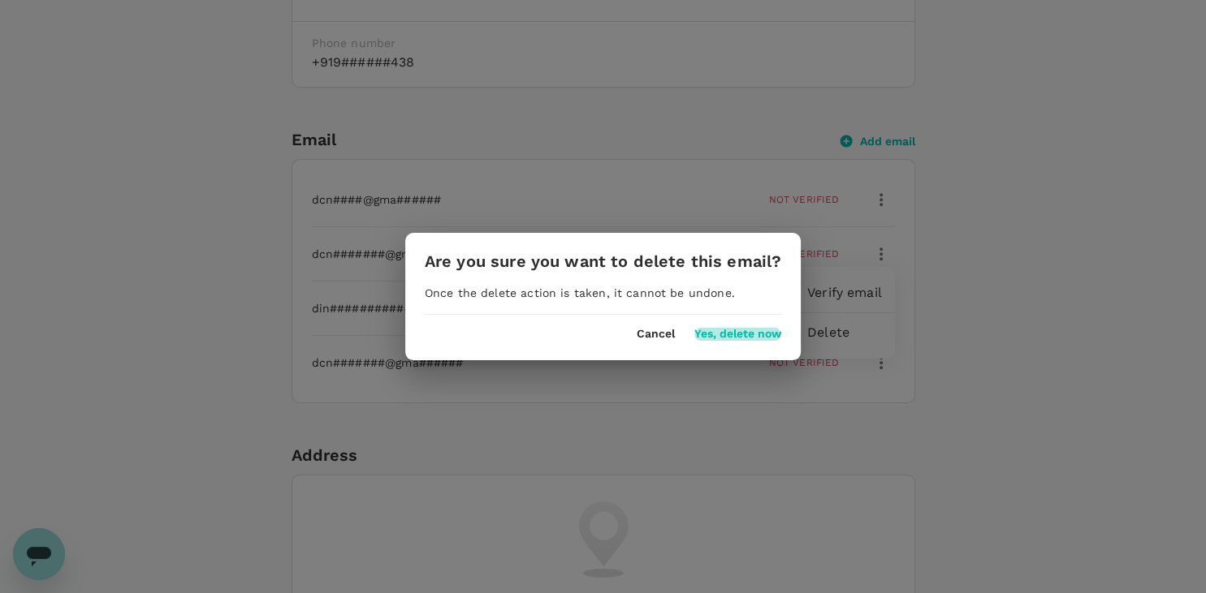
click at [749, 337] on button "Yes, delete now" at bounding box center [737, 334] width 87 height 13
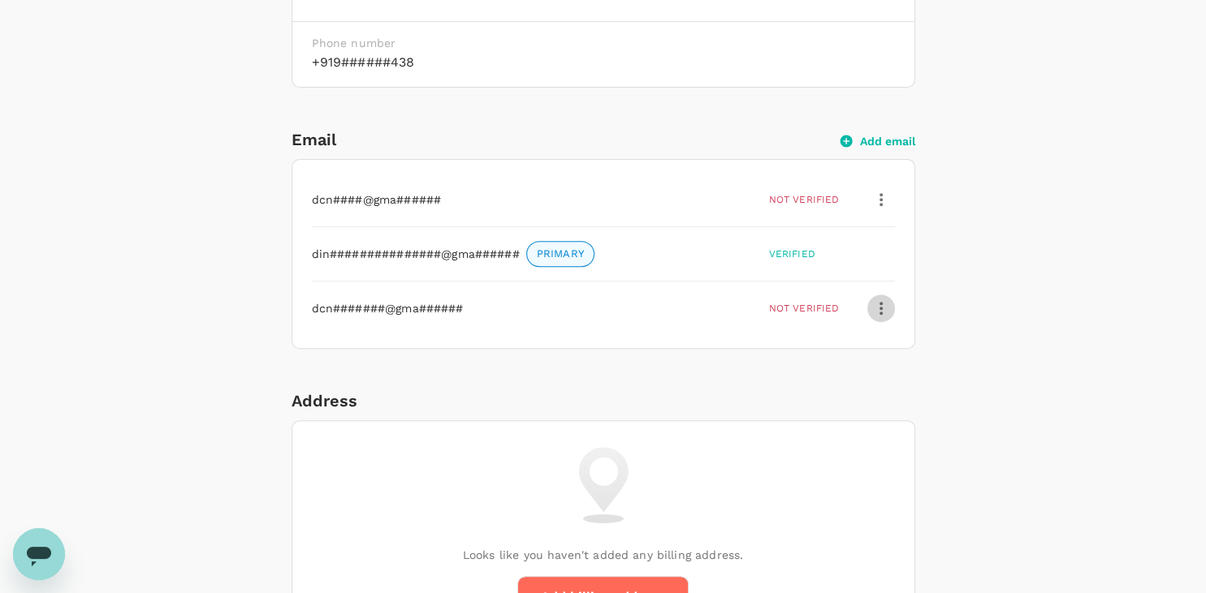
click at [875, 308] on icon "button" at bounding box center [880, 308] width 19 height 19
click at [823, 391] on span "Delete" at bounding box center [844, 386] width 75 height 19
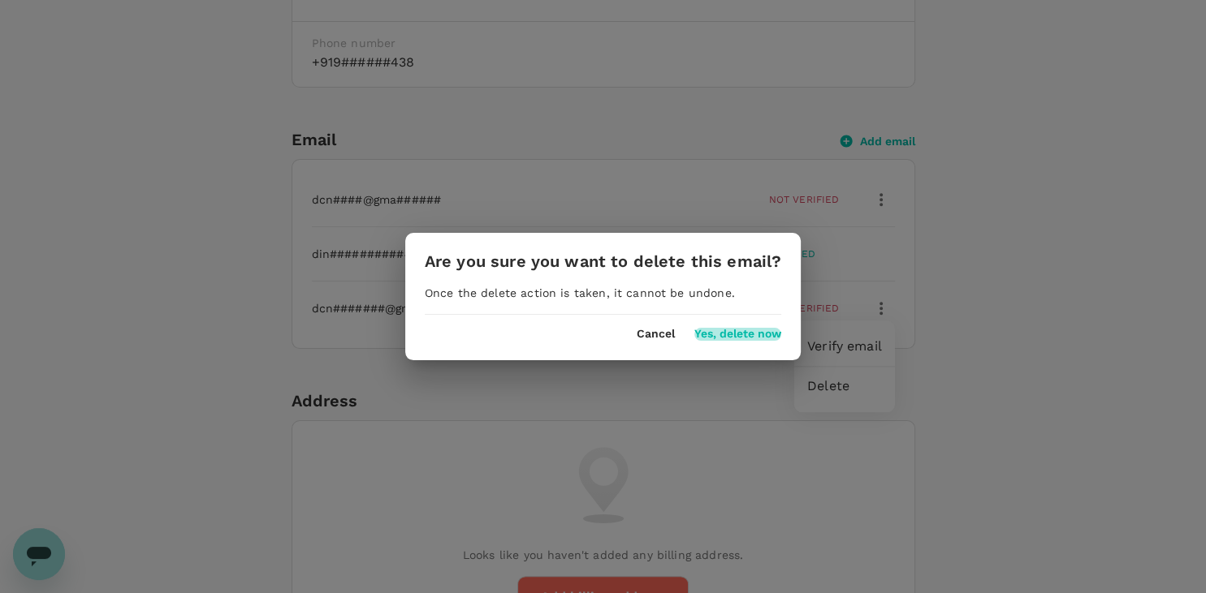
click at [732, 333] on button "Yes, delete now" at bounding box center [737, 334] width 87 height 13
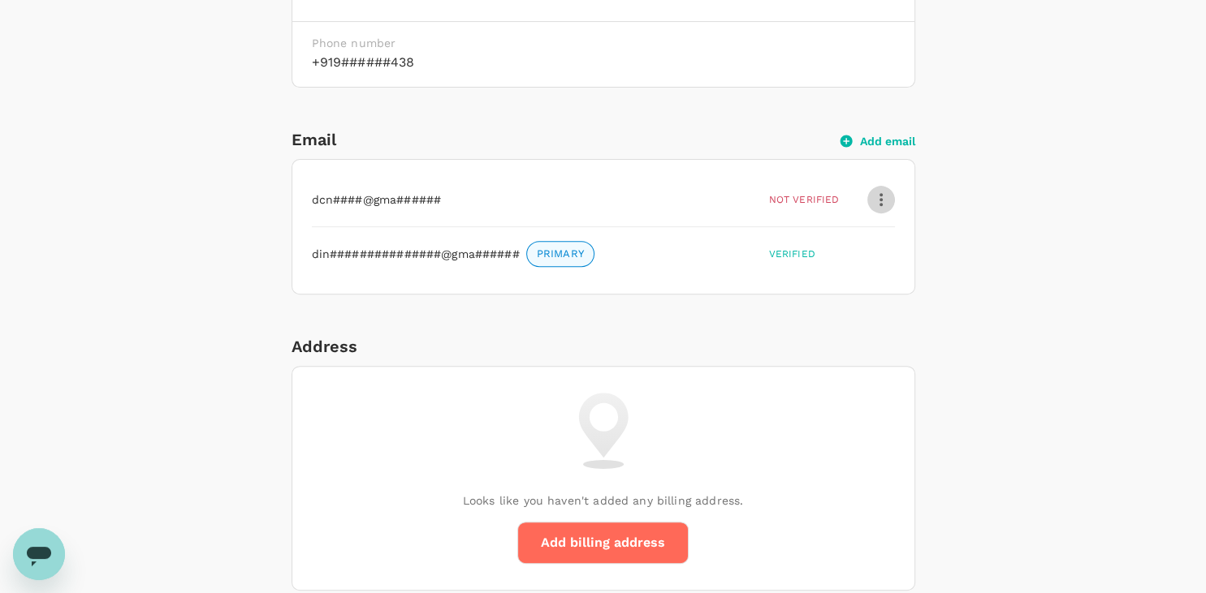
click at [884, 201] on icon "button" at bounding box center [880, 199] width 19 height 19
click at [987, 274] on div "Personal Information Profile Photo Upload your photo Photo should be at least 5…" at bounding box center [603, 561] width 935 height 1726
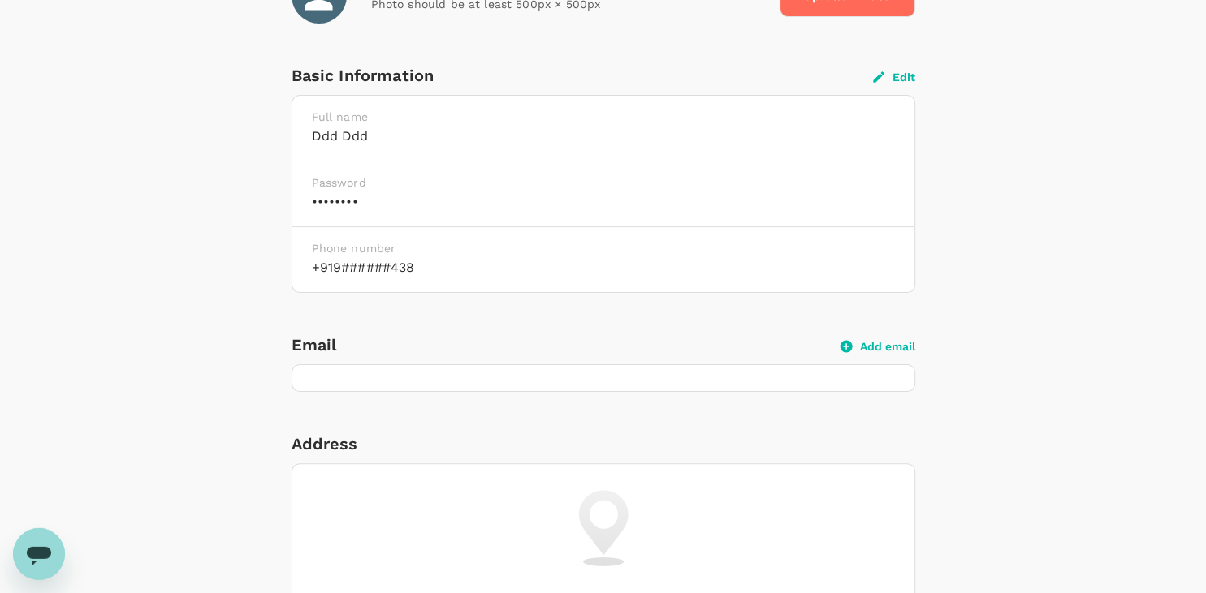
scroll to position [359, 0]
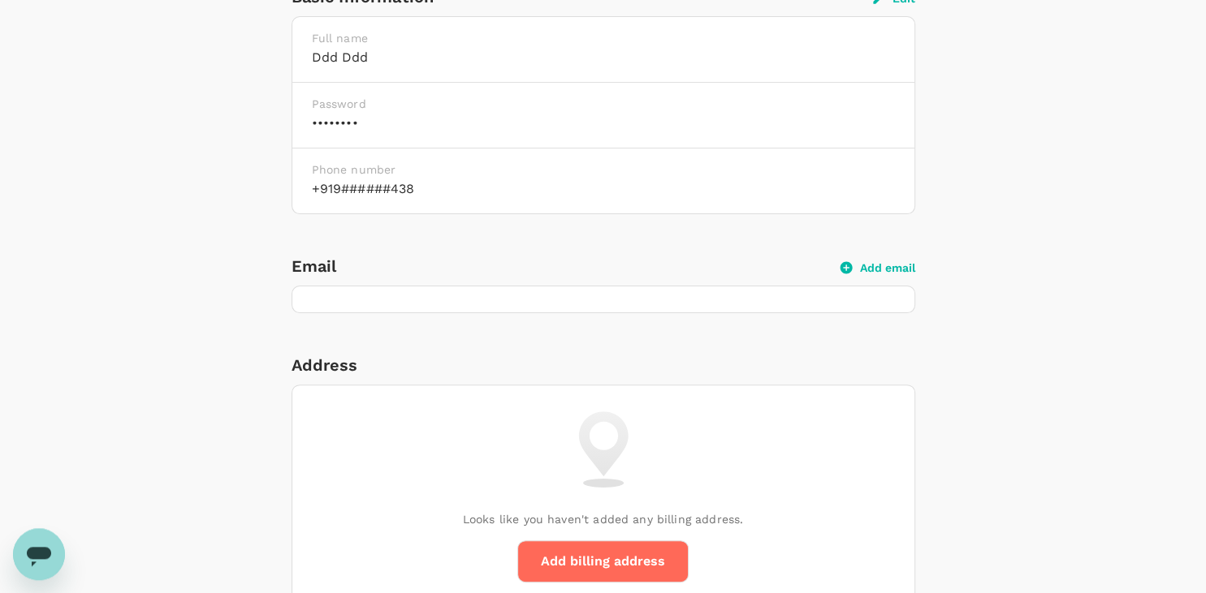
scroll to position [437, 0]
click at [552, 292] on div at bounding box center [603, 301] width 622 height 26
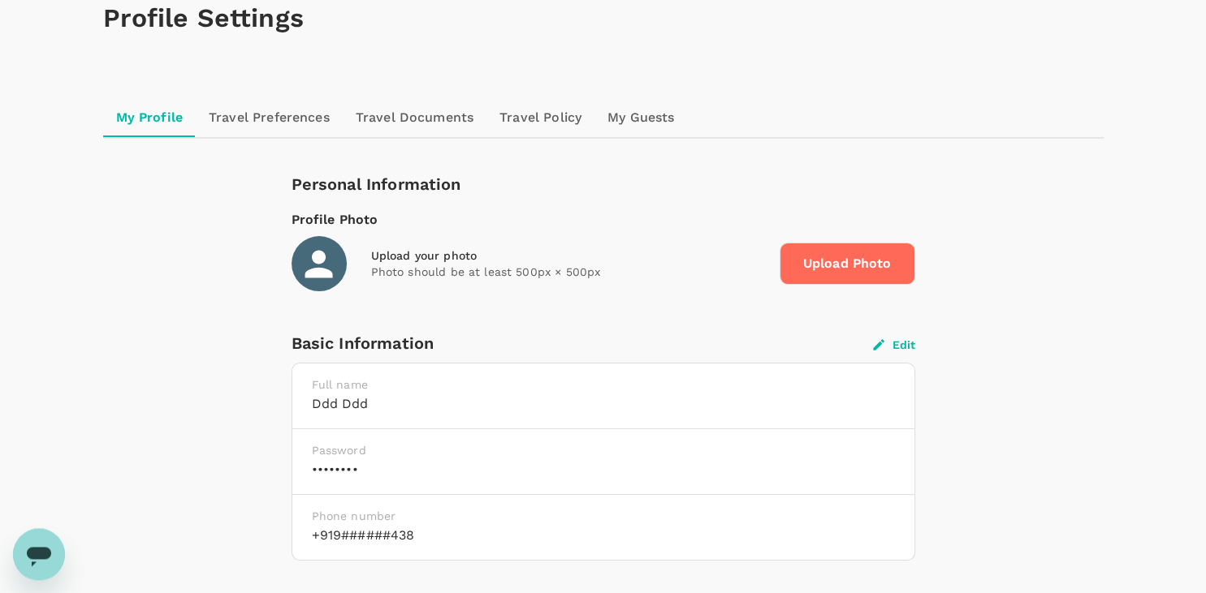
scroll to position [87, 0]
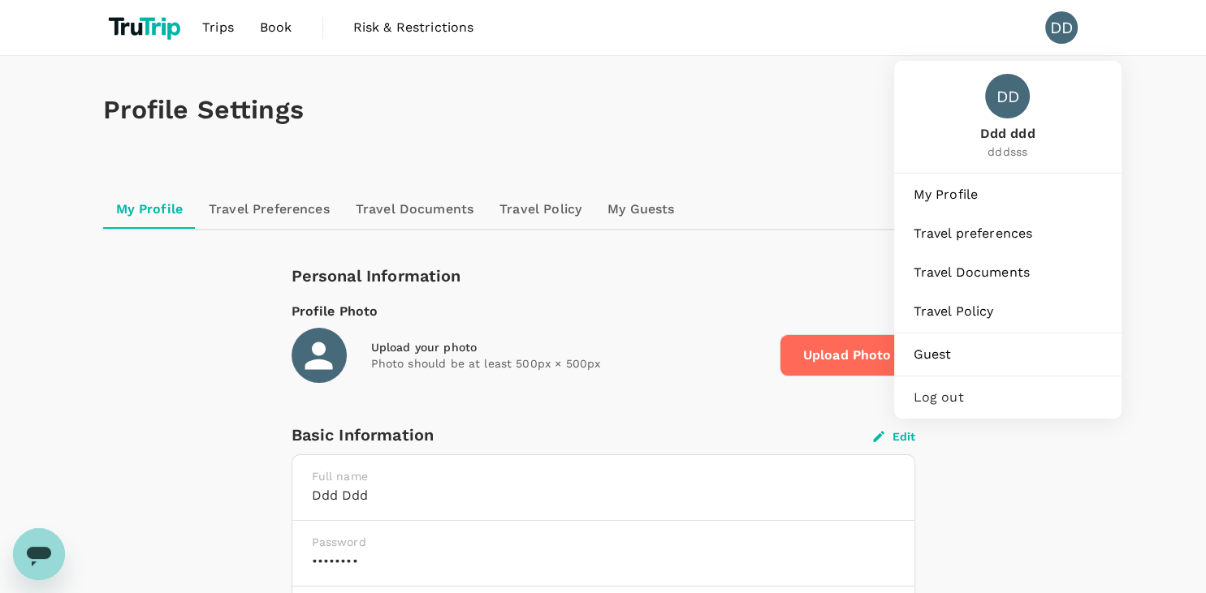
click at [1073, 14] on div "DD" at bounding box center [1067, 27] width 45 height 32
click at [952, 400] on span "Log out" at bounding box center [1007, 397] width 188 height 19
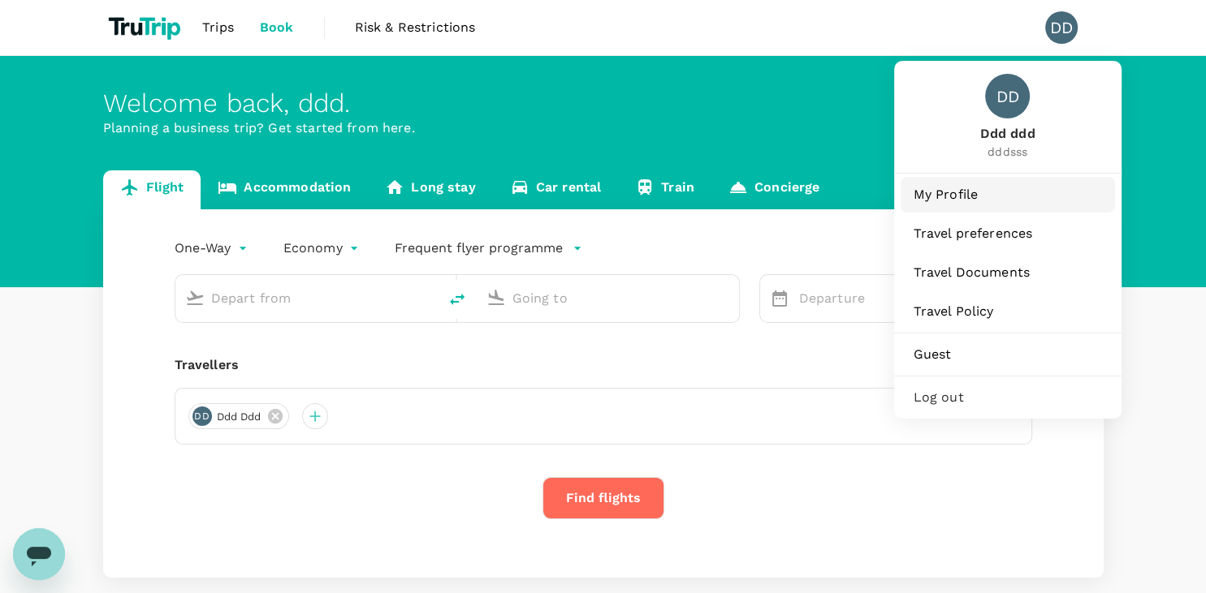
click at [945, 193] on span "My Profile" at bounding box center [1007, 194] width 188 height 19
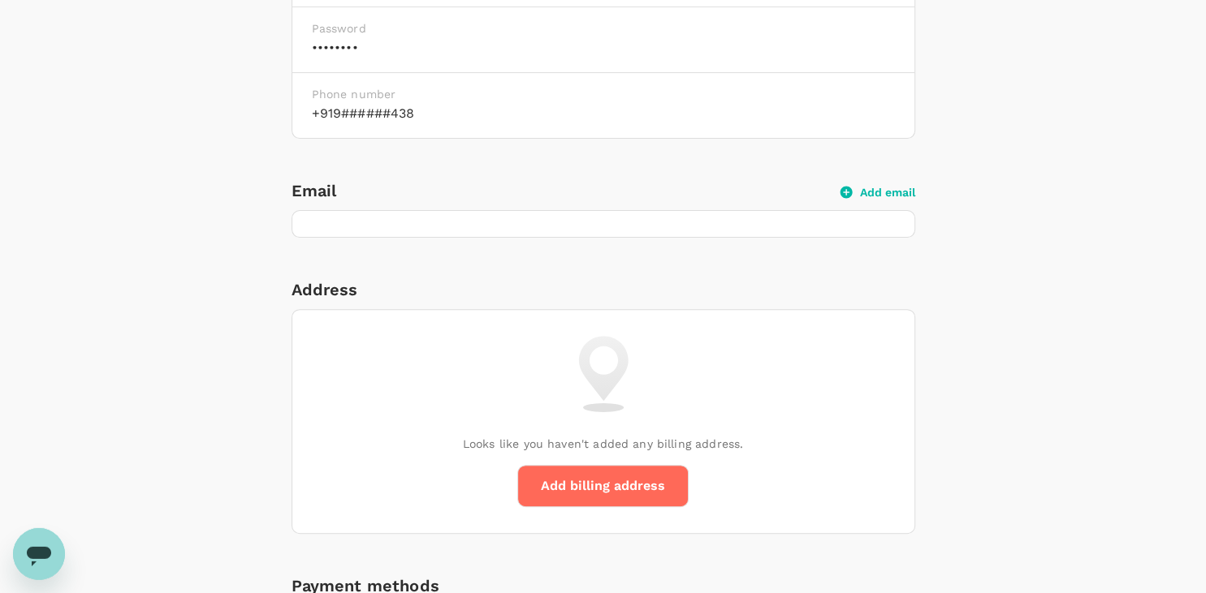
scroll to position [510, 0]
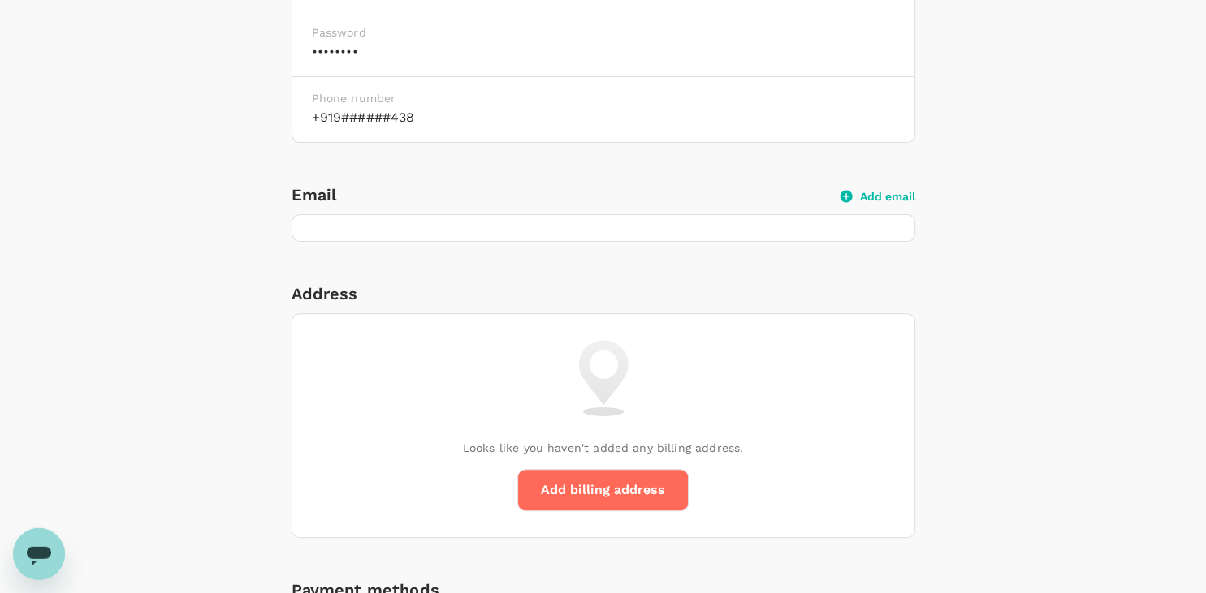
click at [852, 198] on button "Add email" at bounding box center [877, 196] width 75 height 15
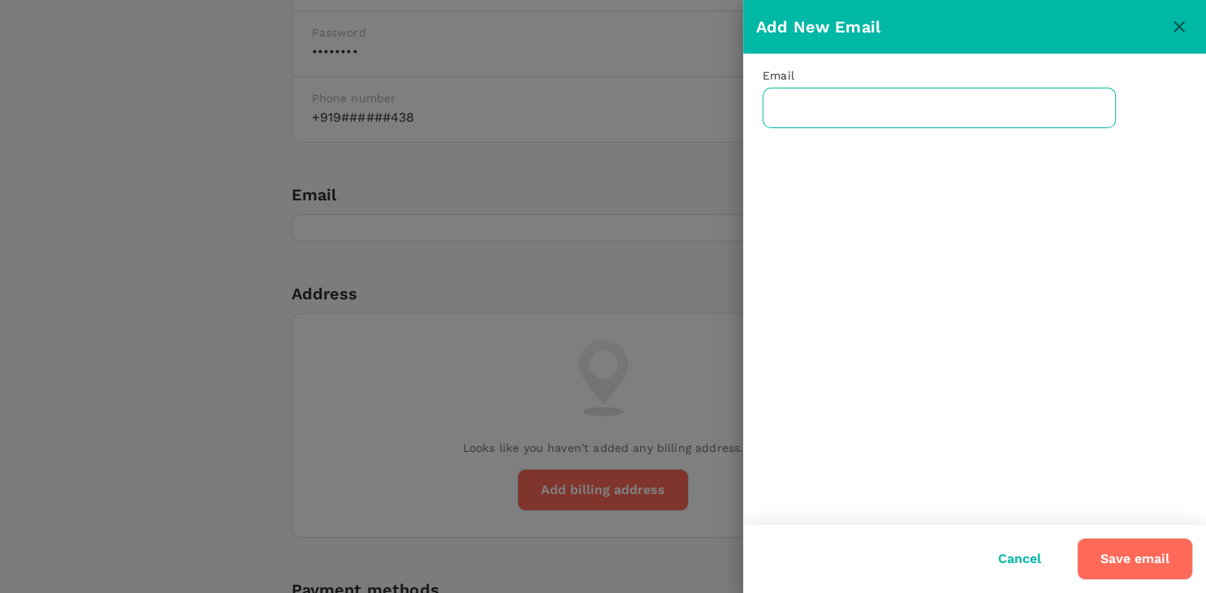
click at [851, 107] on input "text" at bounding box center [938, 108] width 353 height 41
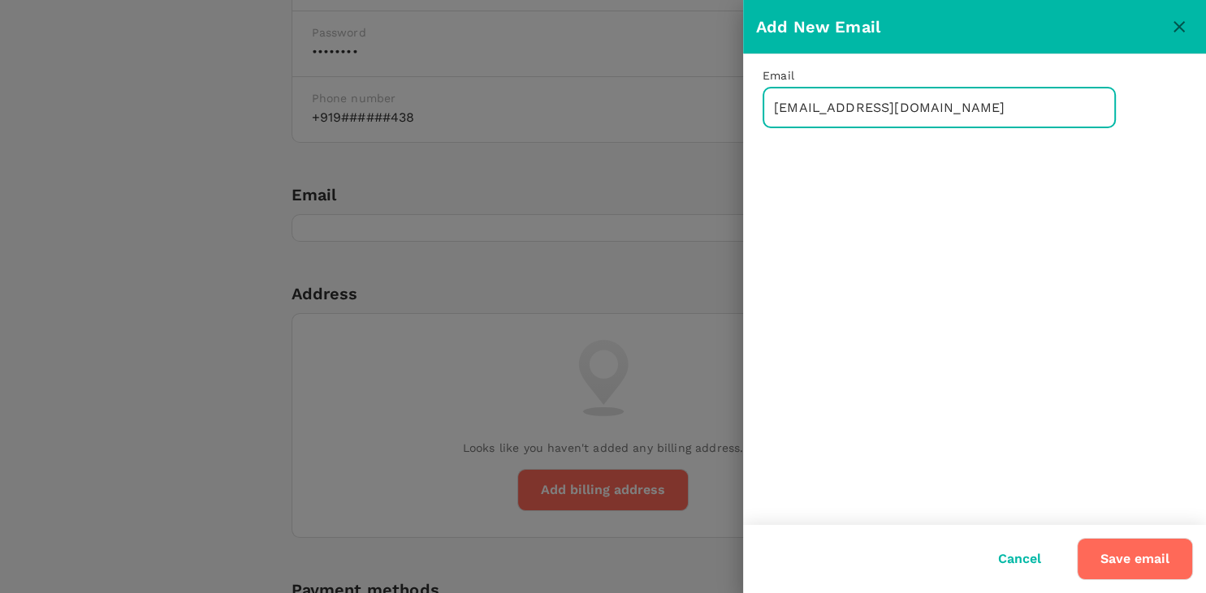
type input "[EMAIL_ADDRESS][DOMAIN_NAME]"
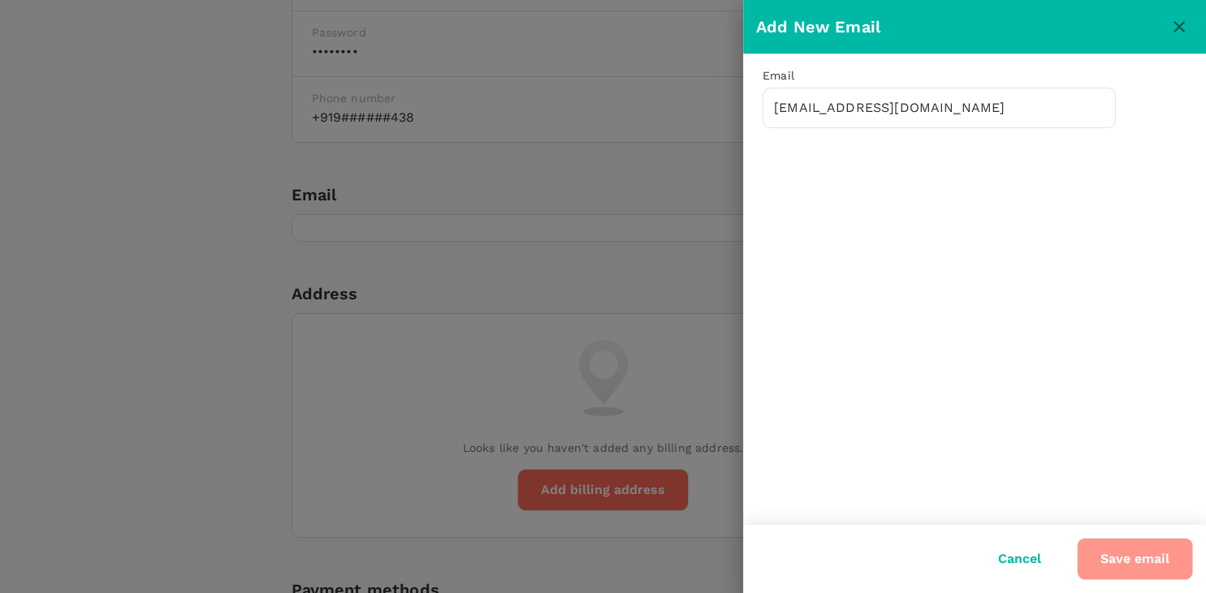
click at [1162, 563] on button "Save email" at bounding box center [1135, 559] width 116 height 42
click at [1140, 571] on button "Save email" at bounding box center [1135, 559] width 116 height 42
click at [1133, 571] on button "Save email" at bounding box center [1135, 559] width 116 height 42
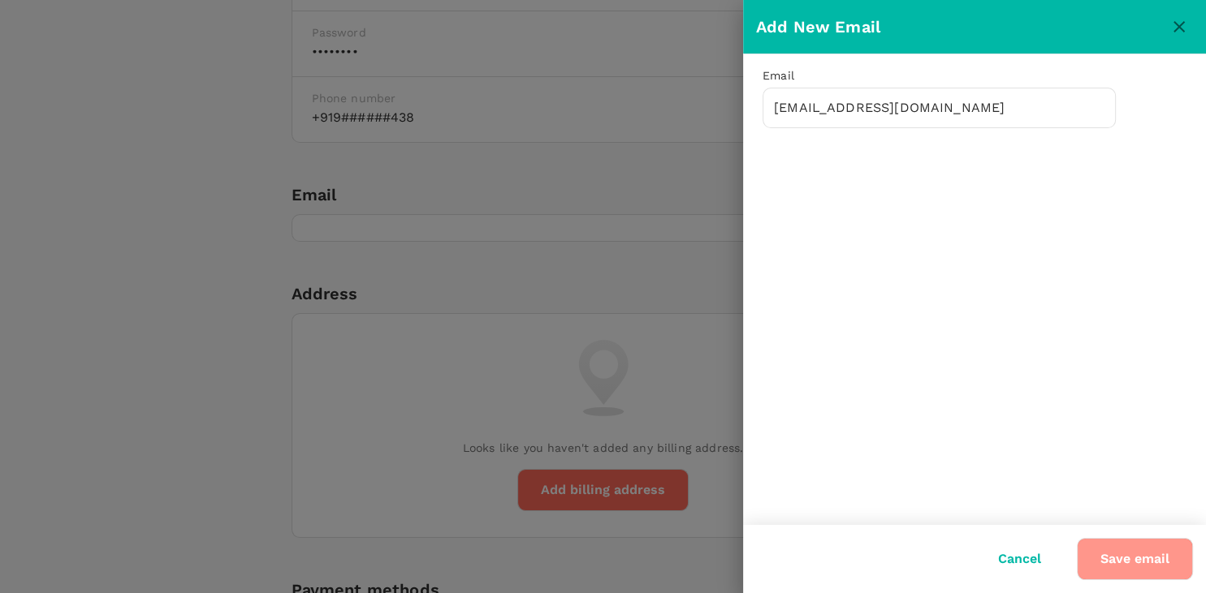
click at [1133, 571] on button "Save email" at bounding box center [1135, 559] width 116 height 42
click at [1024, 557] on button "Cancel" at bounding box center [1019, 559] width 88 height 41
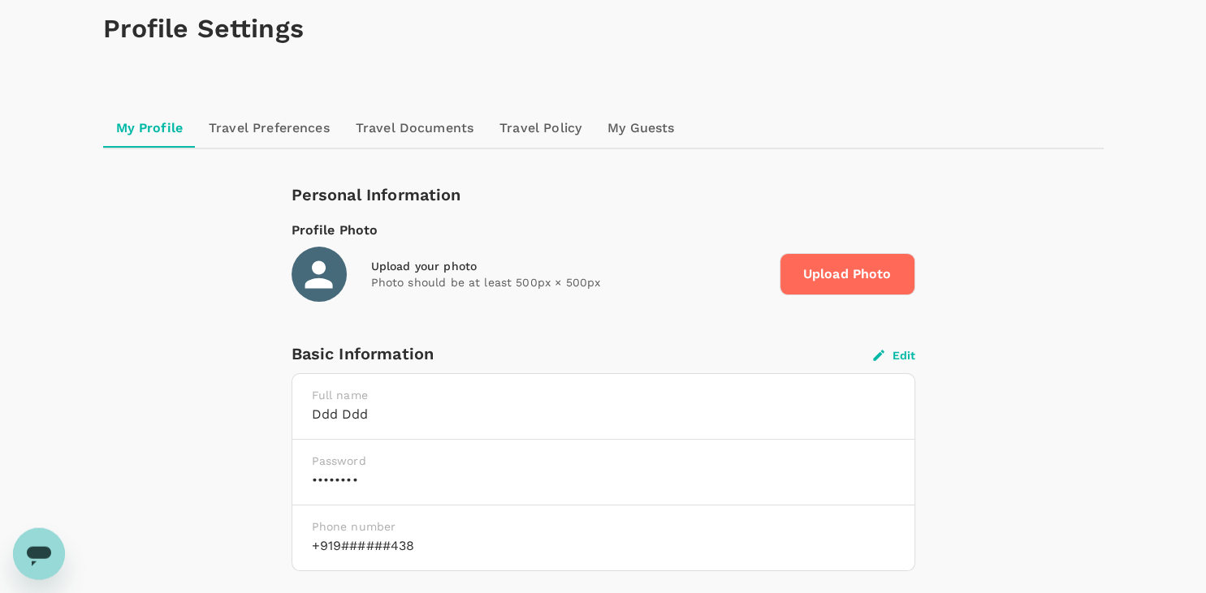
scroll to position [0, 0]
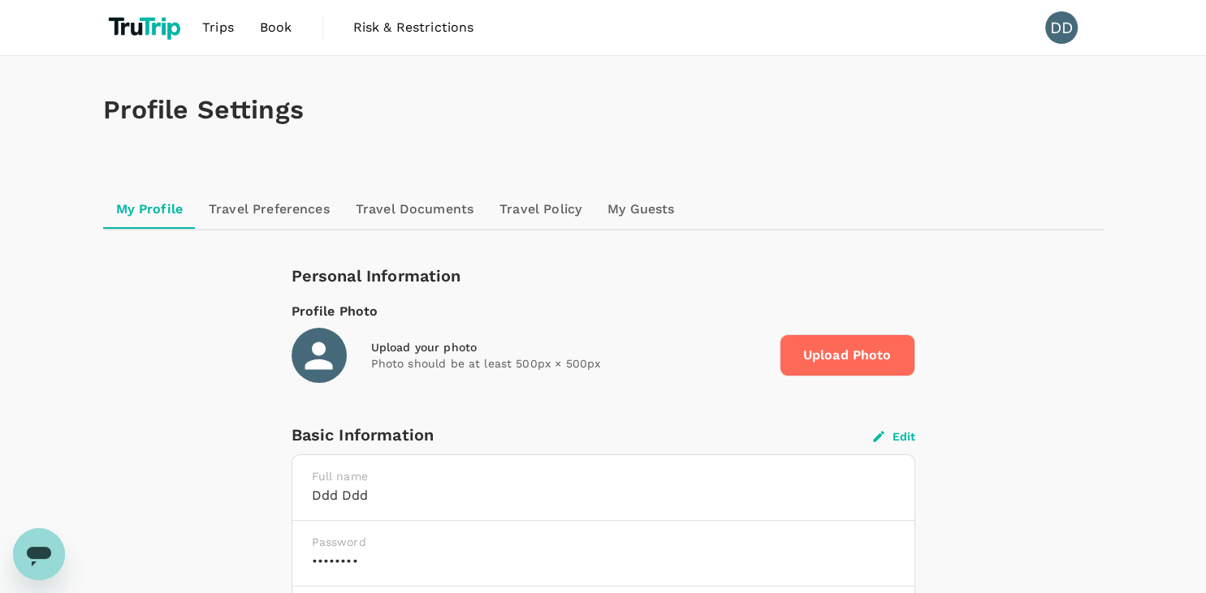
click at [285, 222] on link "Travel Preferences" at bounding box center [269, 209] width 147 height 39
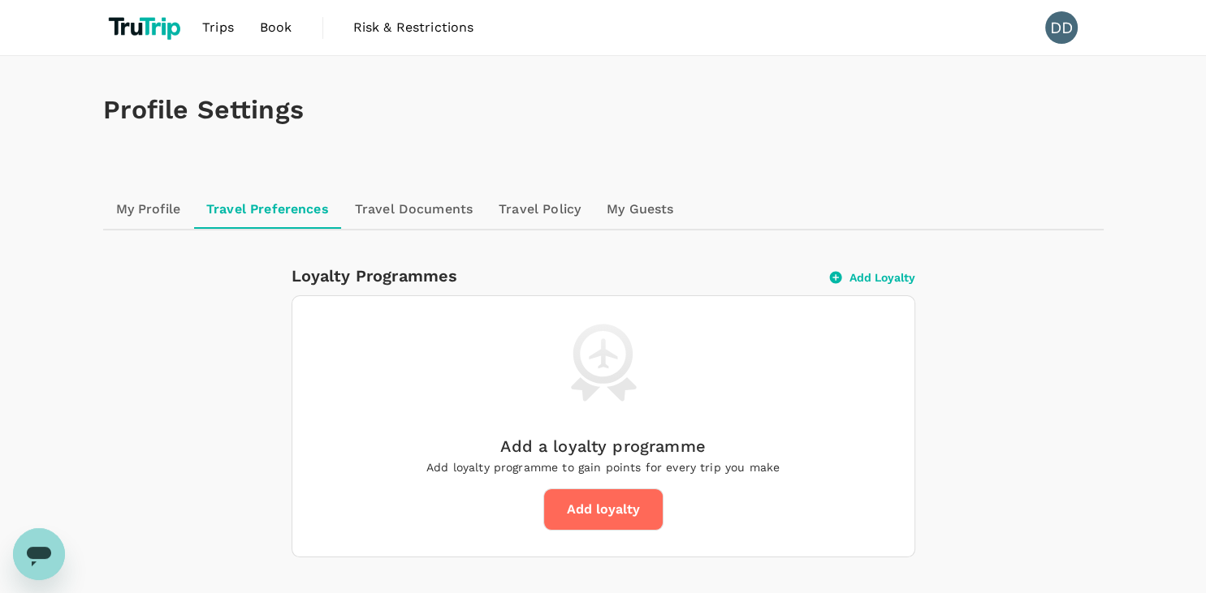
click at [635, 232] on div "Loyalty Programmes Add Loyalty Add a loyalty programme Add loyalty programme to…" at bounding box center [603, 549] width 961 height 636
click at [524, 205] on link "Travel Policy" at bounding box center [539, 209] width 108 height 39
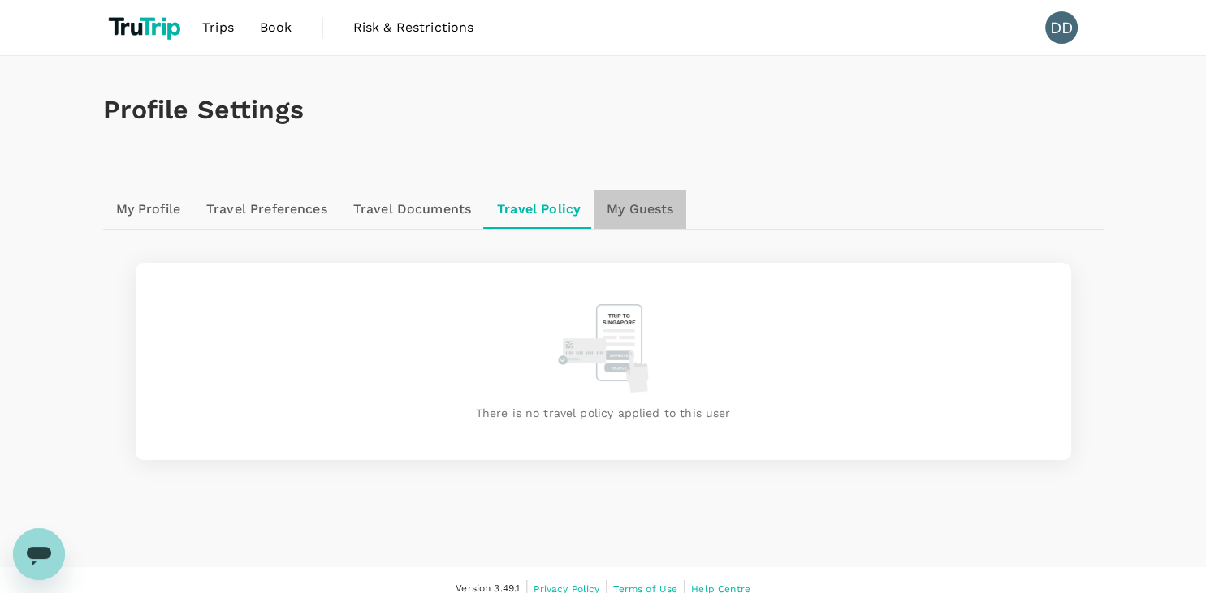
click at [638, 211] on link "My Guests" at bounding box center [639, 209] width 93 height 39
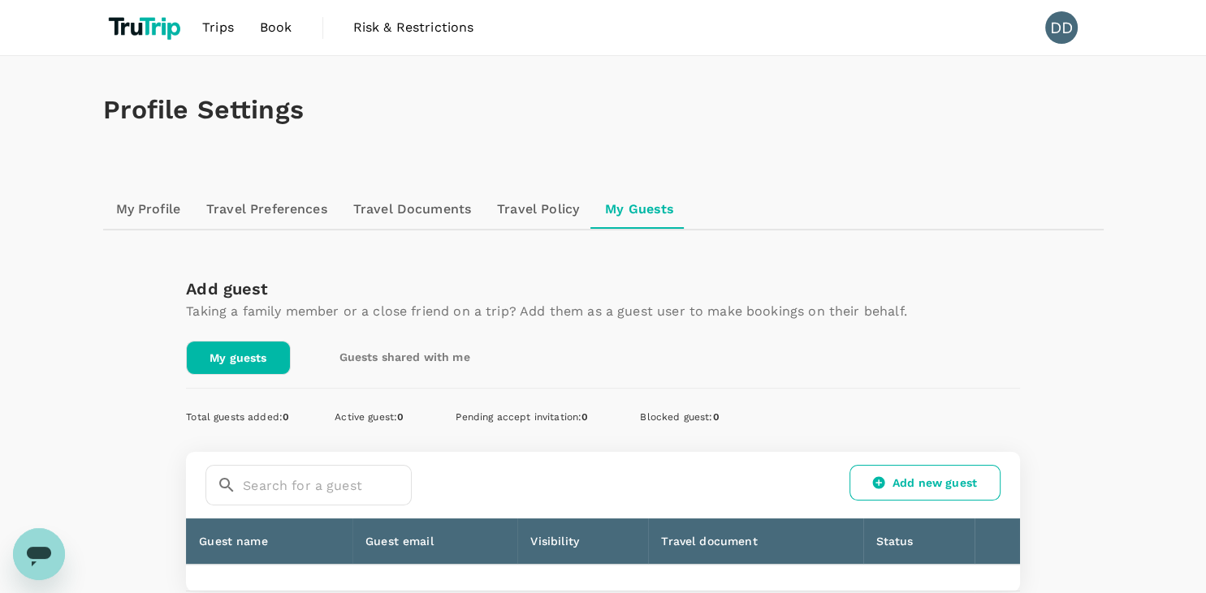
click at [347, 211] on link "Travel Documents" at bounding box center [412, 209] width 144 height 39
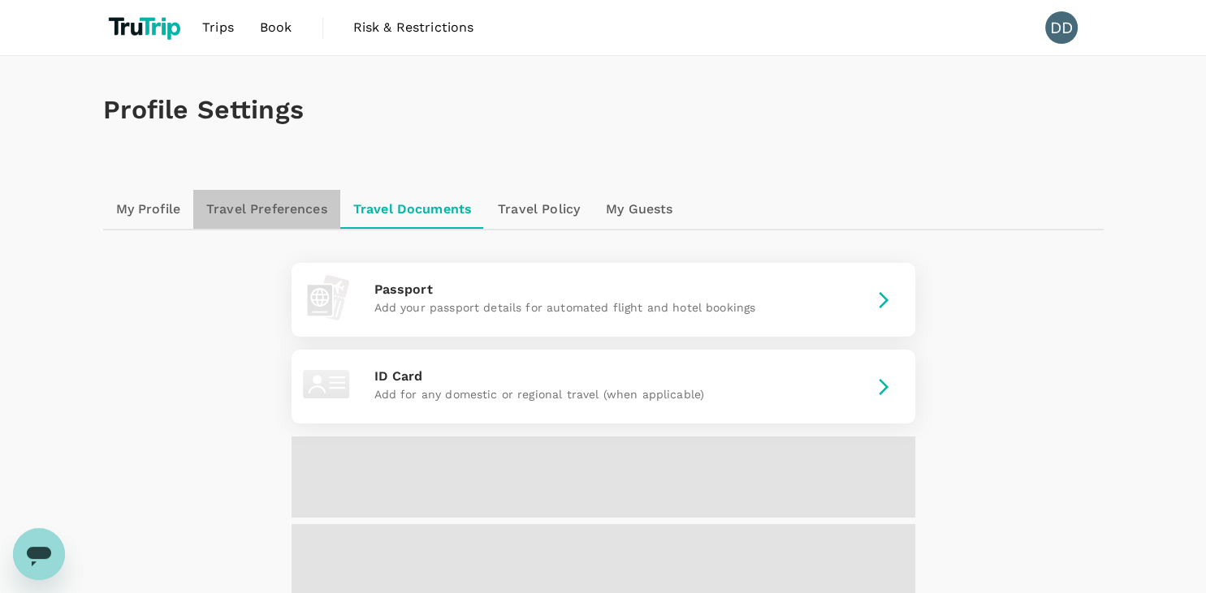
click at [283, 217] on link "Travel Preferences" at bounding box center [266, 209] width 147 height 39
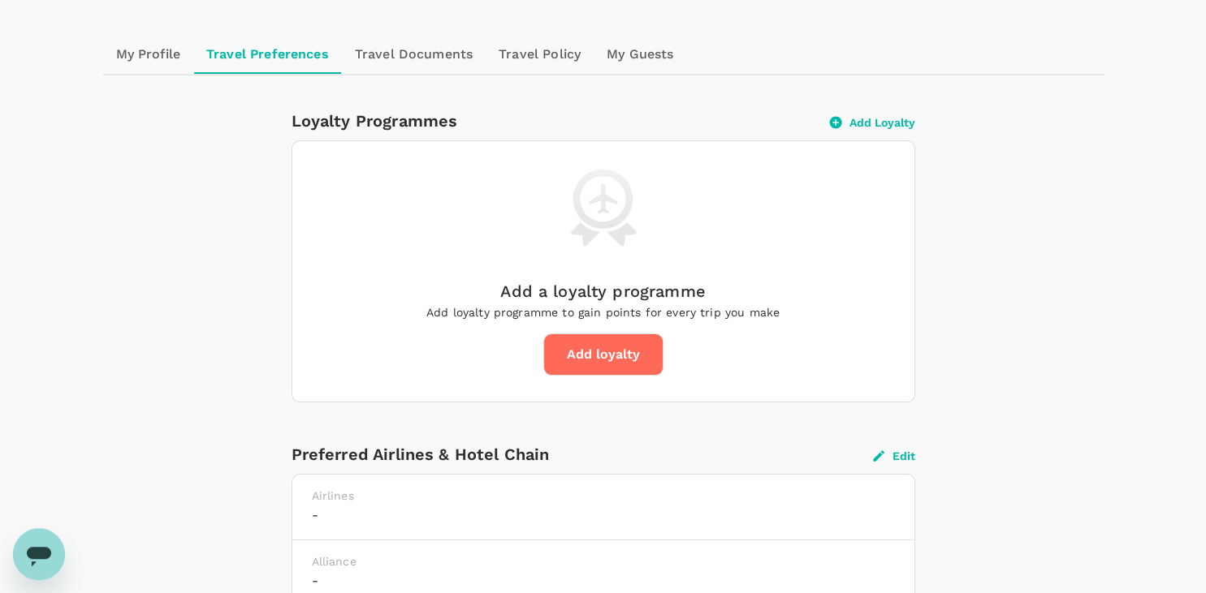
scroll to position [156, 0]
click at [601, 355] on button "Add loyalty" at bounding box center [603, 354] width 120 height 42
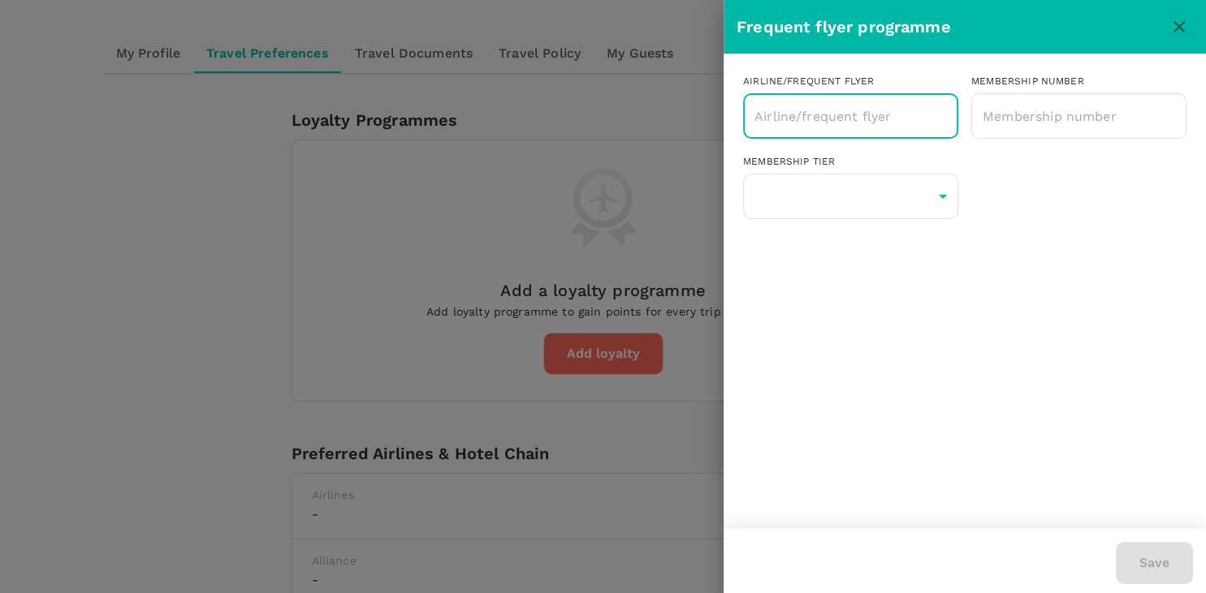
click at [847, 113] on input "text" at bounding box center [838, 116] width 176 height 31
click at [1177, 21] on icon "close" at bounding box center [1178, 26] width 19 height 19
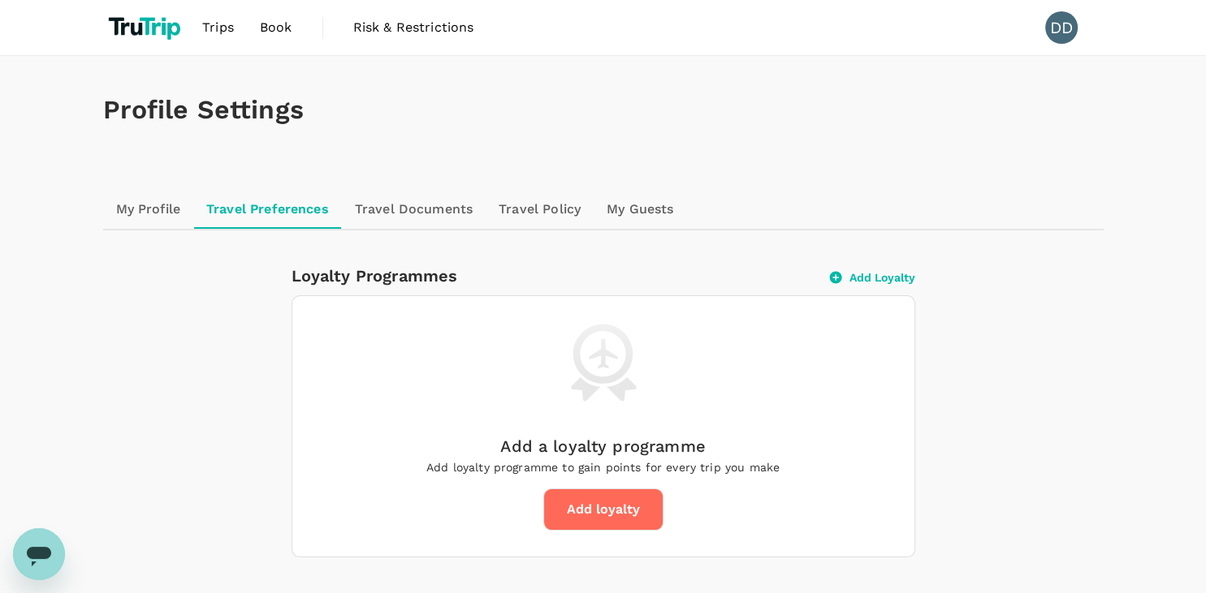
scroll to position [354, 0]
